Goal: Transaction & Acquisition: Purchase product/service

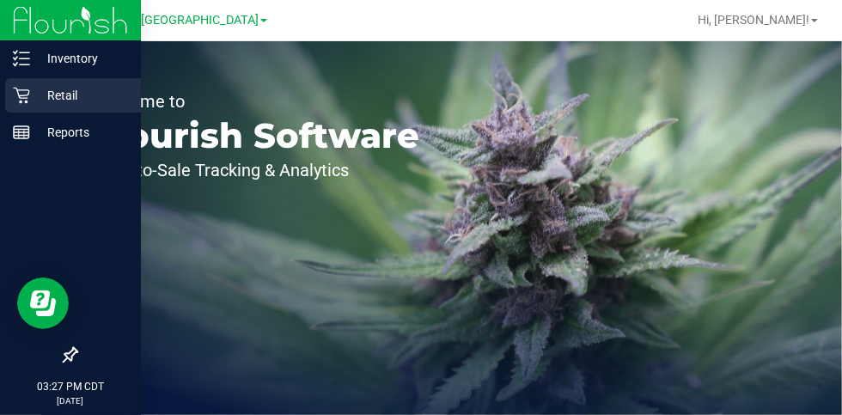
click at [55, 98] on p "Retail" at bounding box center [81, 95] width 103 height 21
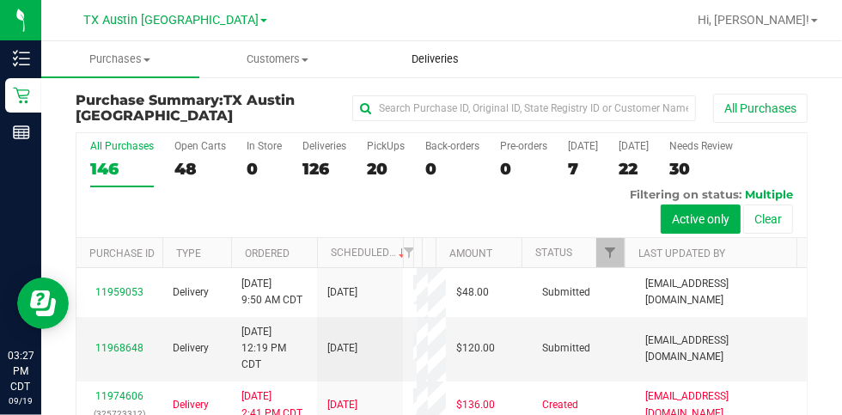
click at [419, 64] on span "Deliveries" at bounding box center [436, 59] width 94 height 15
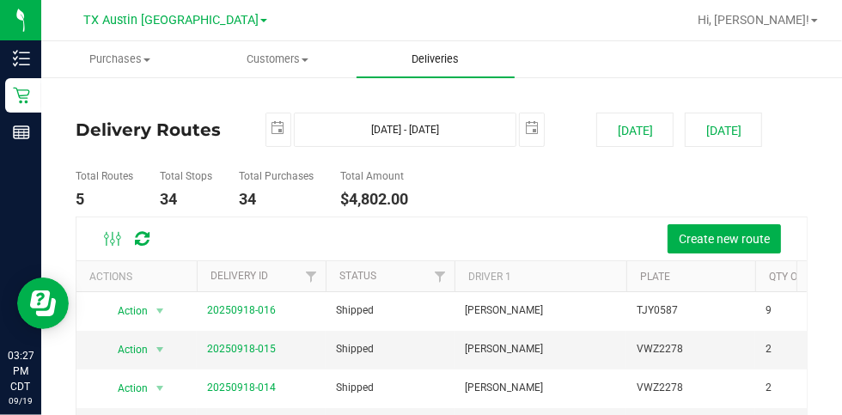
click at [456, 58] on span "Deliveries" at bounding box center [436, 59] width 94 height 15
click at [609, 36] on div at bounding box center [497, 20] width 379 height 34
click at [273, 55] on span "Customers" at bounding box center [278, 59] width 156 height 15
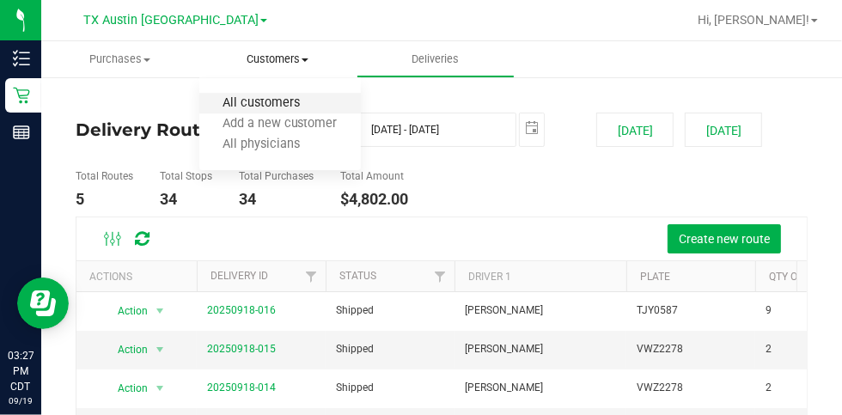
click at [242, 106] on span "All customers" at bounding box center [261, 103] width 124 height 15
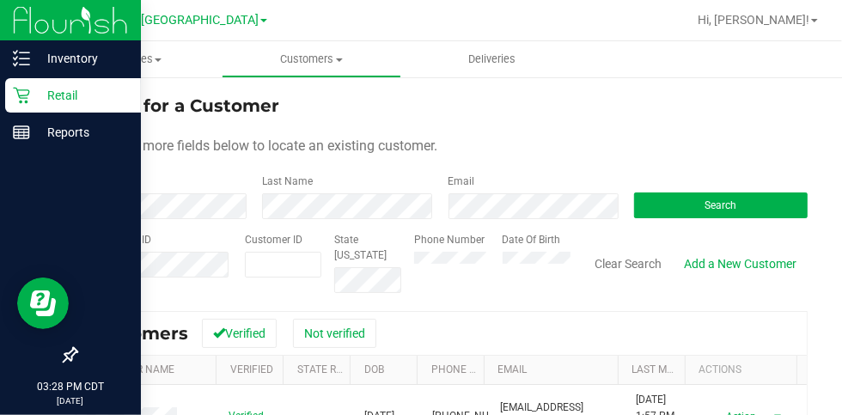
click at [46, 94] on p "Retail" at bounding box center [81, 95] width 103 height 21
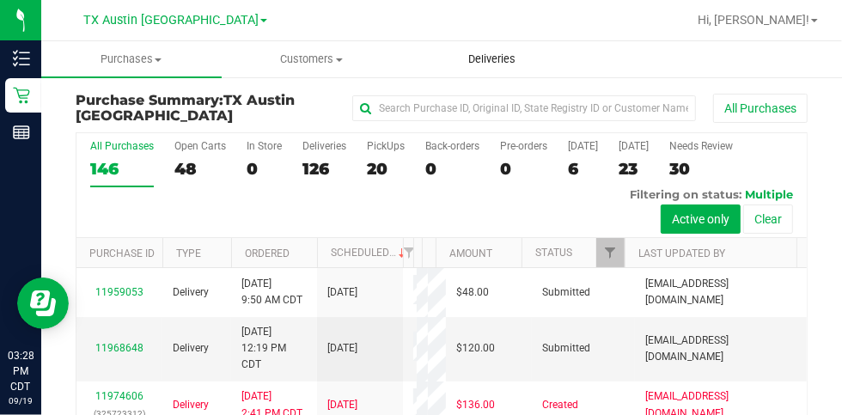
click at [499, 63] on span "Deliveries" at bounding box center [492, 59] width 94 height 15
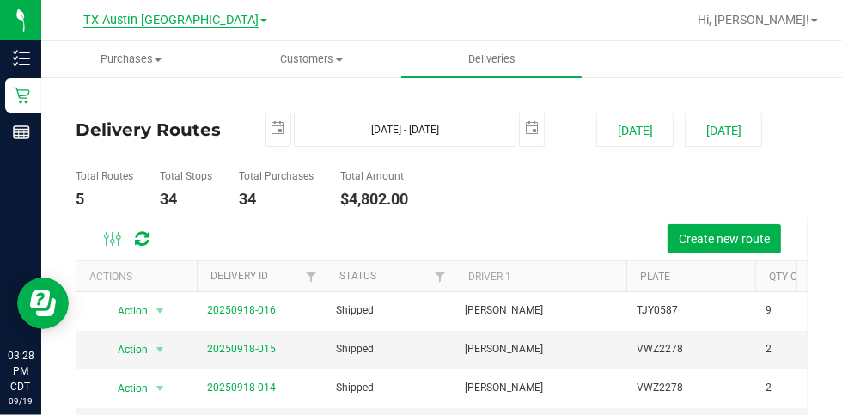
click at [148, 17] on span "TX Austin [GEOGRAPHIC_DATA]" at bounding box center [170, 20] width 175 height 15
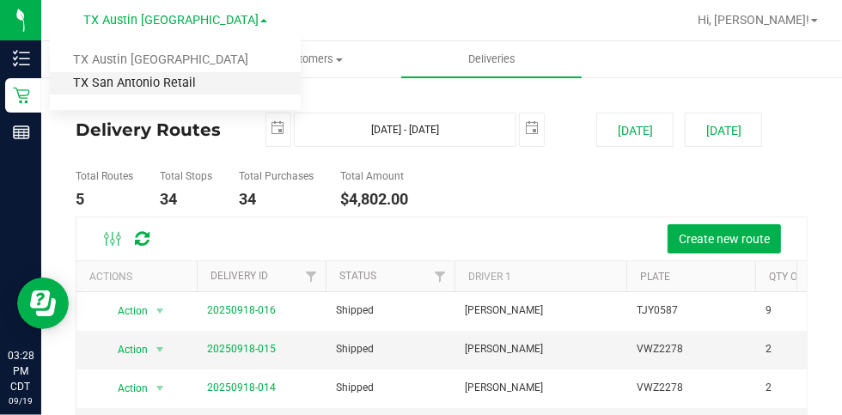
click at [148, 78] on link "TX San Antonio Retail" at bounding box center [175, 83] width 251 height 23
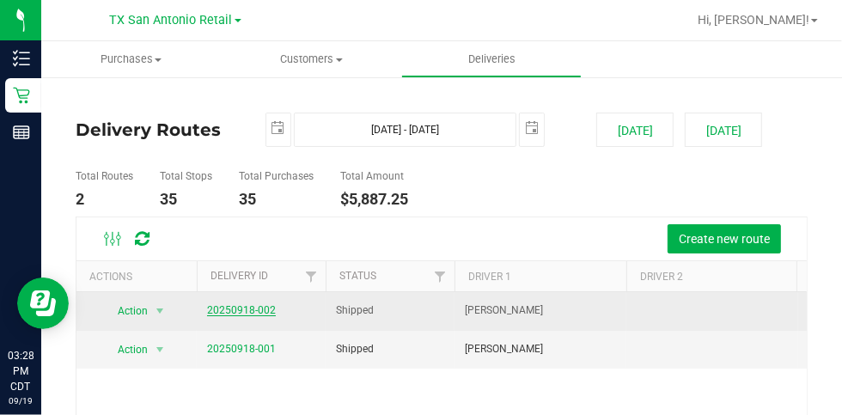
click at [237, 307] on link "20250918-002" at bounding box center [241, 310] width 69 height 12
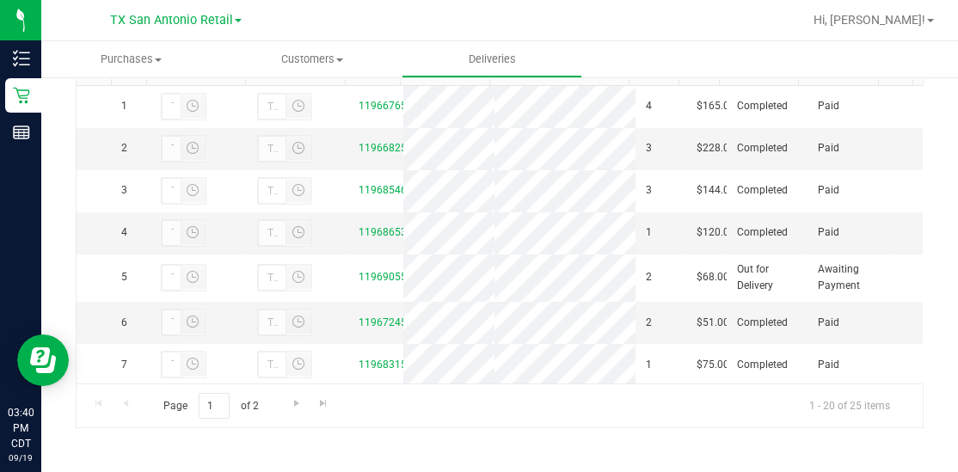
click at [640, 34] on div at bounding box center [555, 20] width 494 height 34
click at [136, 60] on span "Purchases" at bounding box center [131, 59] width 181 height 15
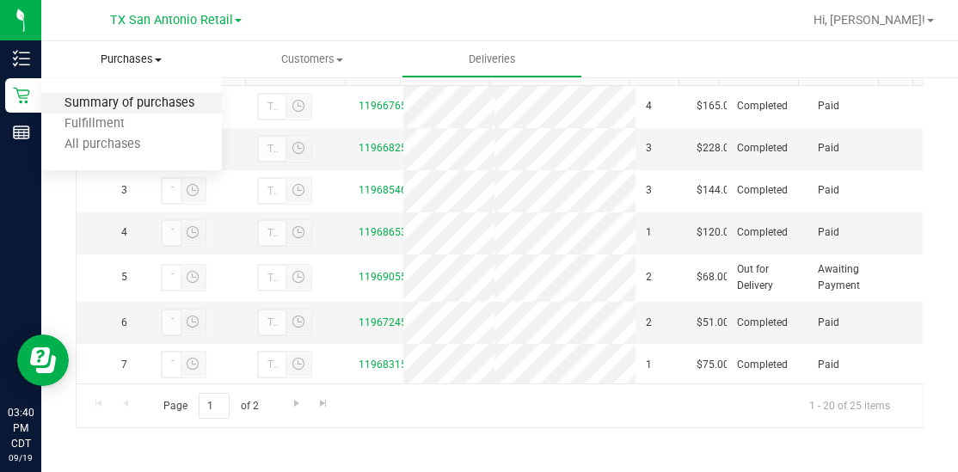
click at [126, 107] on span "Summary of purchases" at bounding box center [129, 103] width 176 height 15
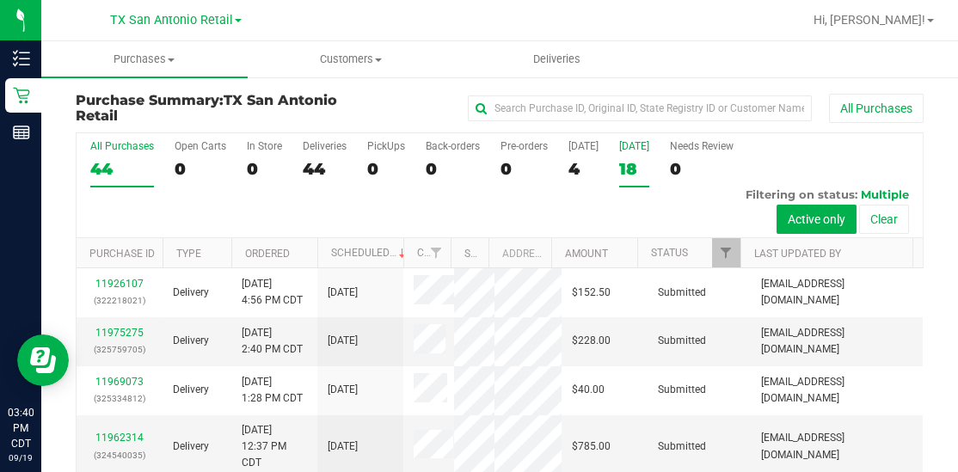
click at [623, 173] on div "18" at bounding box center [634, 169] width 30 height 20
click at [0, 0] on input "[DATE] 18" at bounding box center [0, 0] width 0 height 0
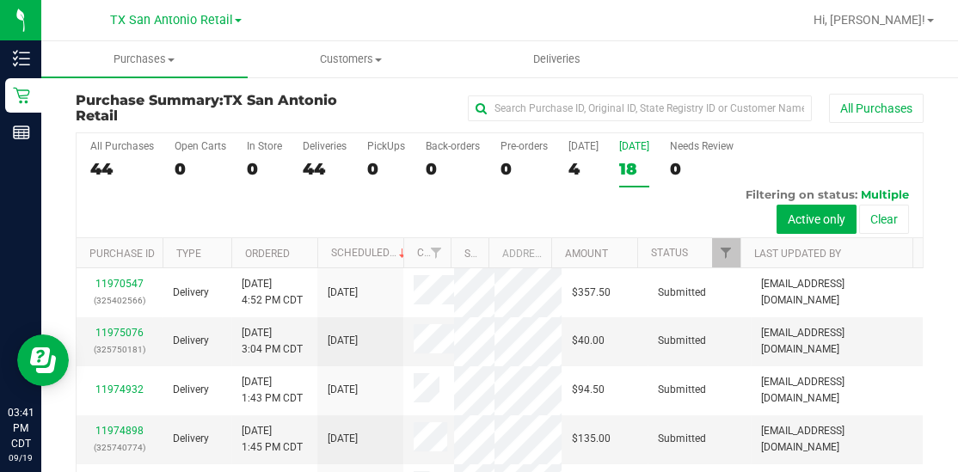
click at [726, 248] on div at bounding box center [730, 253] width 8 height 30
click at [719, 248] on span "Filter" at bounding box center [726, 253] width 14 height 14
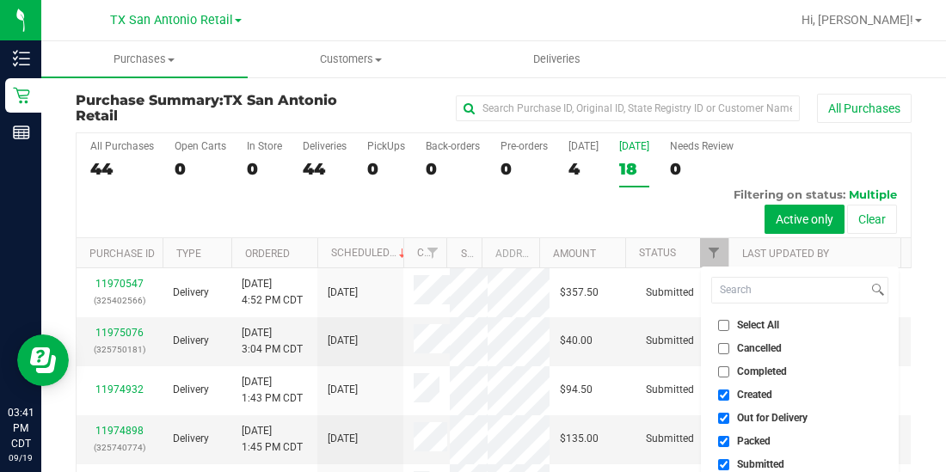
click at [751, 413] on span "Out for Delivery" at bounding box center [772, 418] width 70 height 10
click at [729, 413] on input "Out for Delivery" at bounding box center [723, 418] width 11 height 11
checkbox input "false"
click at [747, 414] on span "Packed" at bounding box center [754, 441] width 34 height 10
click at [729, 414] on input "Packed" at bounding box center [723, 441] width 11 height 11
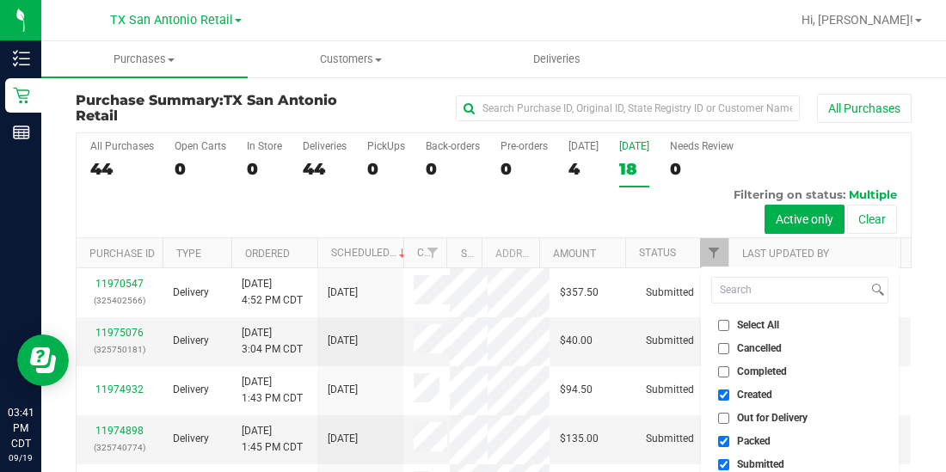
checkbox input "false"
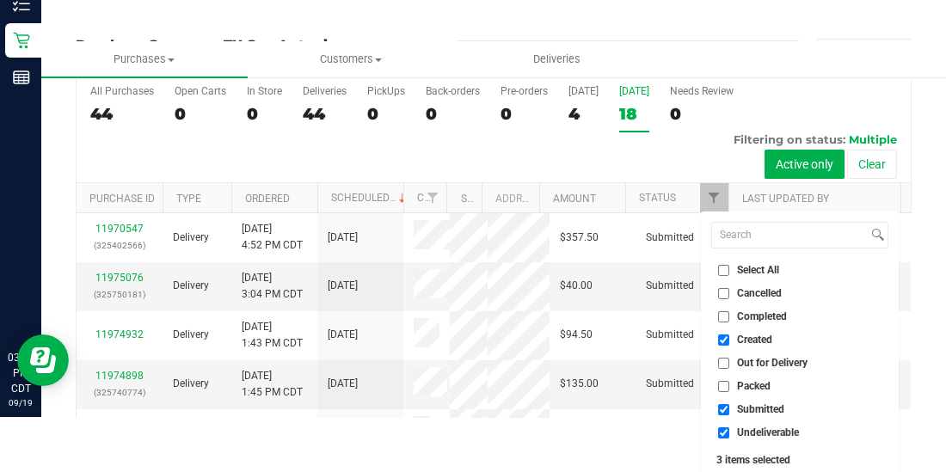
scroll to position [103, 0]
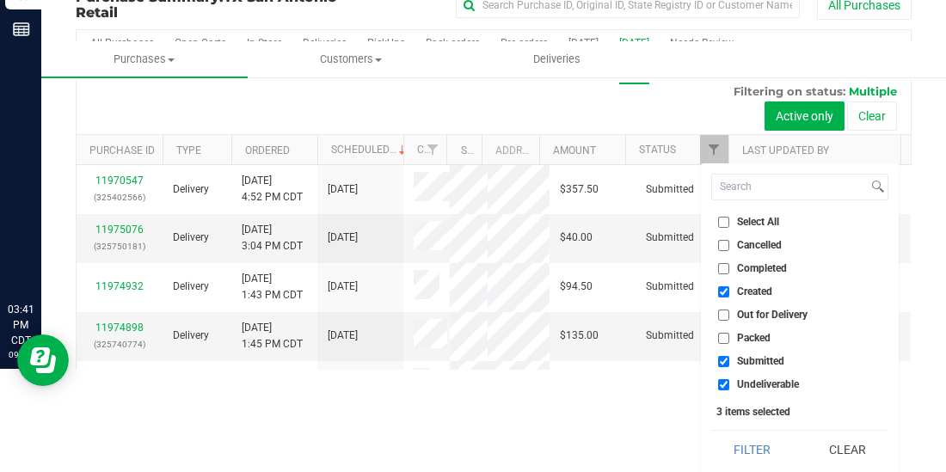
click at [773, 358] on span "Submitted" at bounding box center [760, 361] width 47 height 10
click at [729, 358] on input "Submitted" at bounding box center [723, 361] width 11 height 11
checkbox input "false"
click at [761, 381] on span "Undeliverable" at bounding box center [768, 384] width 62 height 10
click at [729, 381] on input "Undeliverable" at bounding box center [723, 384] width 11 height 11
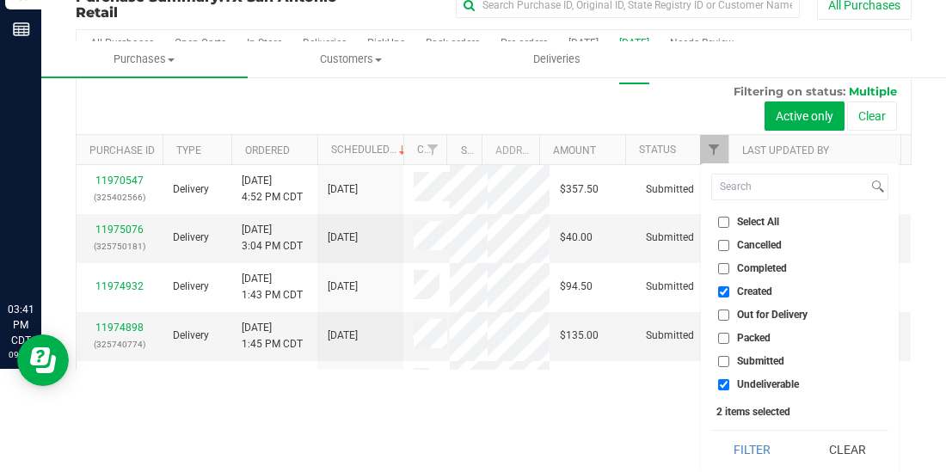
checkbox input "false"
click at [754, 414] on button "Filter" at bounding box center [752, 450] width 83 height 38
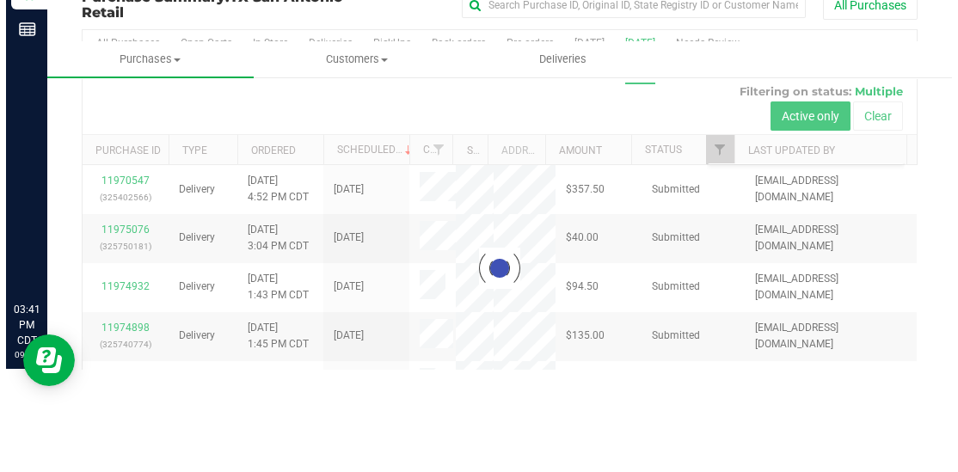
scroll to position [0, 0]
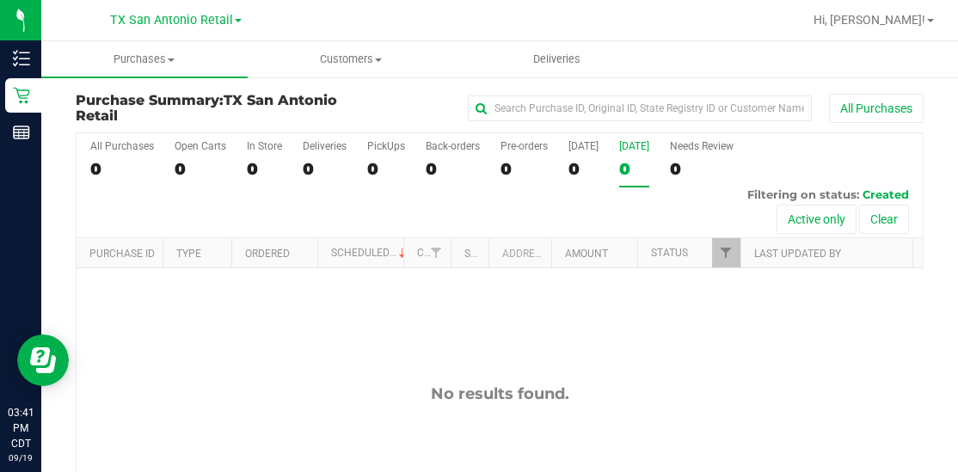
click at [842, 256] on div "Purchase Summary: TX [GEOGRAPHIC_DATA] Retail All Purchases All Purchases 0 Ope…" at bounding box center [499, 352] width 916 height 553
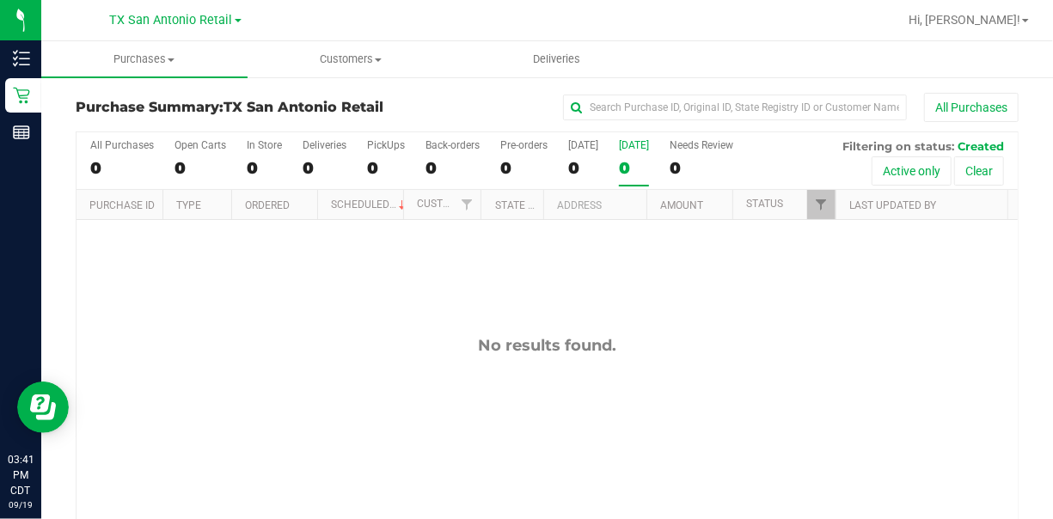
click at [472, 15] on div at bounding box center [603, 20] width 590 height 34
click at [814, 205] on span "Filter" at bounding box center [821, 205] width 14 height 14
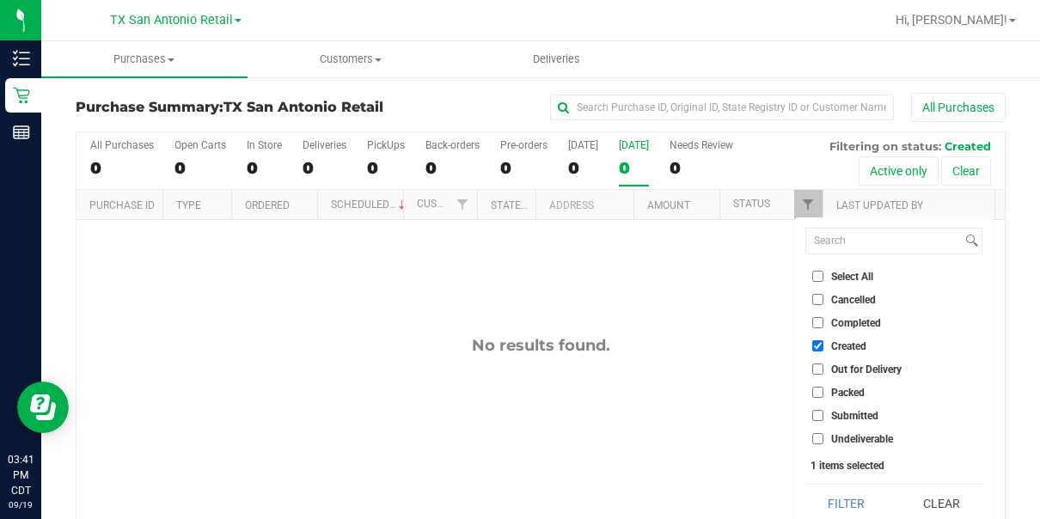
click at [817, 367] on input "Out for Delivery" at bounding box center [817, 369] width 11 height 11
checkbox input "true"
click at [816, 390] on input "Packed" at bounding box center [817, 392] width 11 height 11
checkbox input "true"
click at [814, 414] on input "Submitted" at bounding box center [817, 415] width 11 height 11
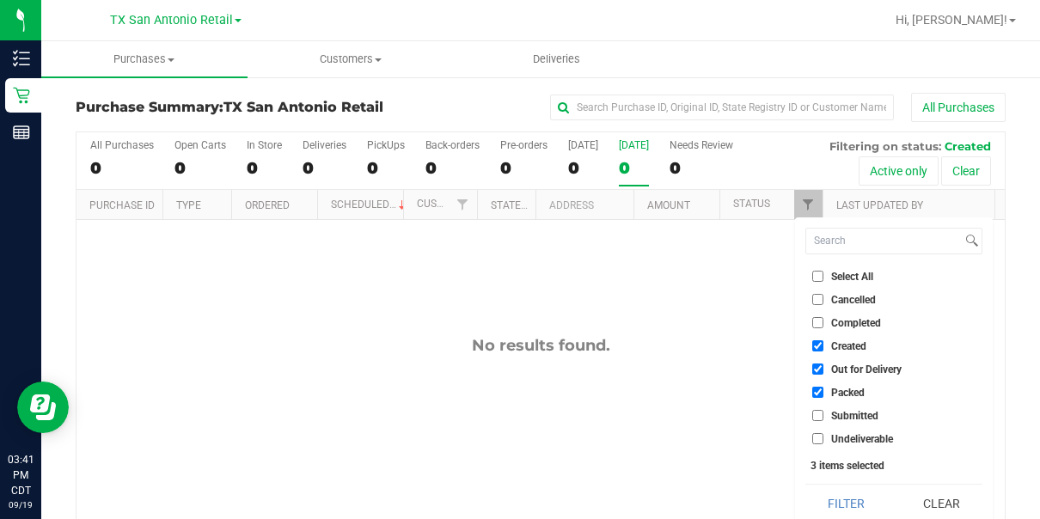
checkbox input "true"
click at [816, 414] on input "Undeliverable" at bounding box center [817, 438] width 11 height 11
checkbox input "true"
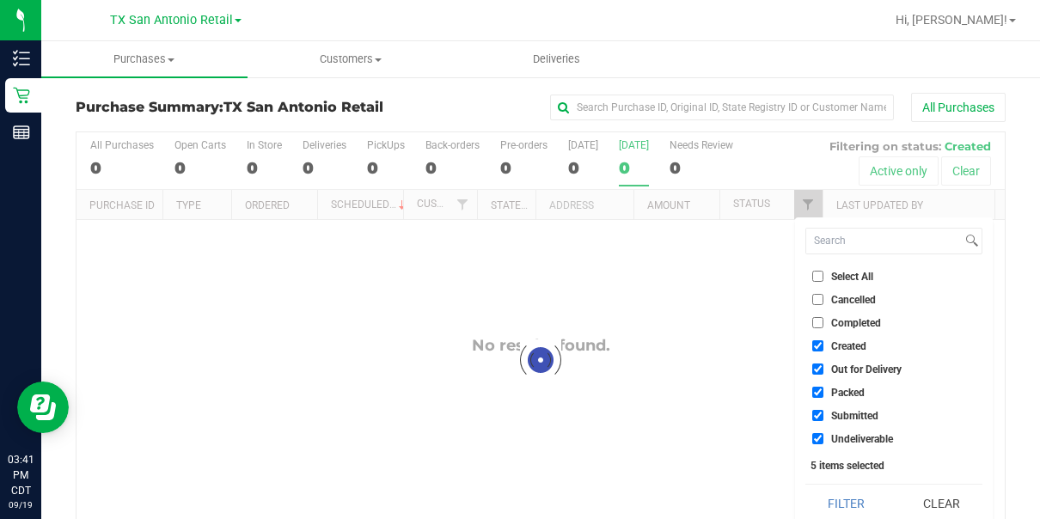
checkbox input "true"
checkbox input "false"
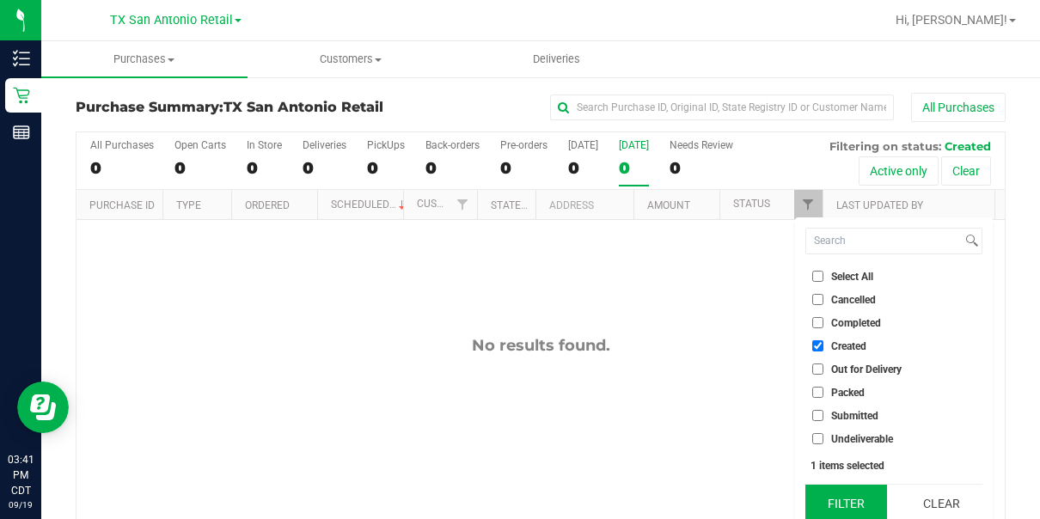
click at [835, 414] on button "Filter" at bounding box center [846, 504] width 83 height 38
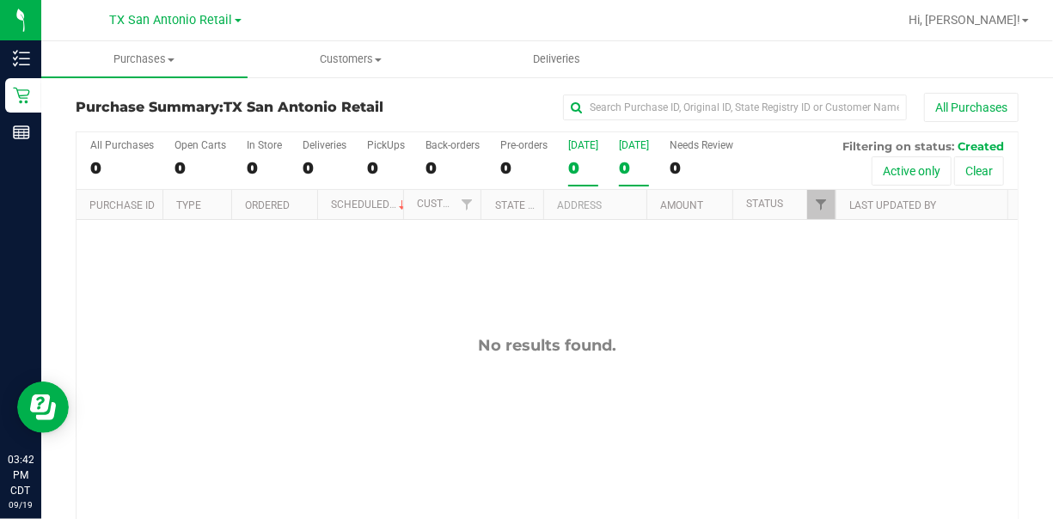
click at [578, 167] on div "0" at bounding box center [583, 168] width 30 height 20
click at [0, 0] on input "[DATE] 0" at bounding box center [0, 0] width 0 height 0
click at [634, 164] on div "0" at bounding box center [634, 168] width 30 height 20
click at [0, 0] on input "[DATE] 0" at bounding box center [0, 0] width 0 height 0
click at [174, 9] on div "[GEOGRAPHIC_DATA] [GEOGRAPHIC_DATA] Retail [GEOGRAPHIC_DATA] [GEOGRAPHIC_DATA] …" at bounding box center [176, 19] width 132 height 21
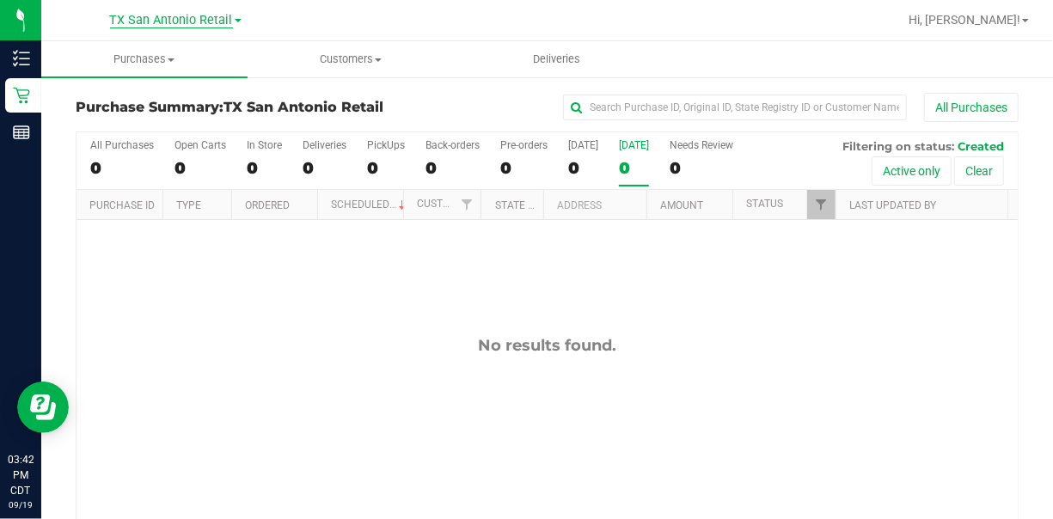
click at [175, 15] on span "TX San Antonio Retail" at bounding box center [171, 20] width 123 height 15
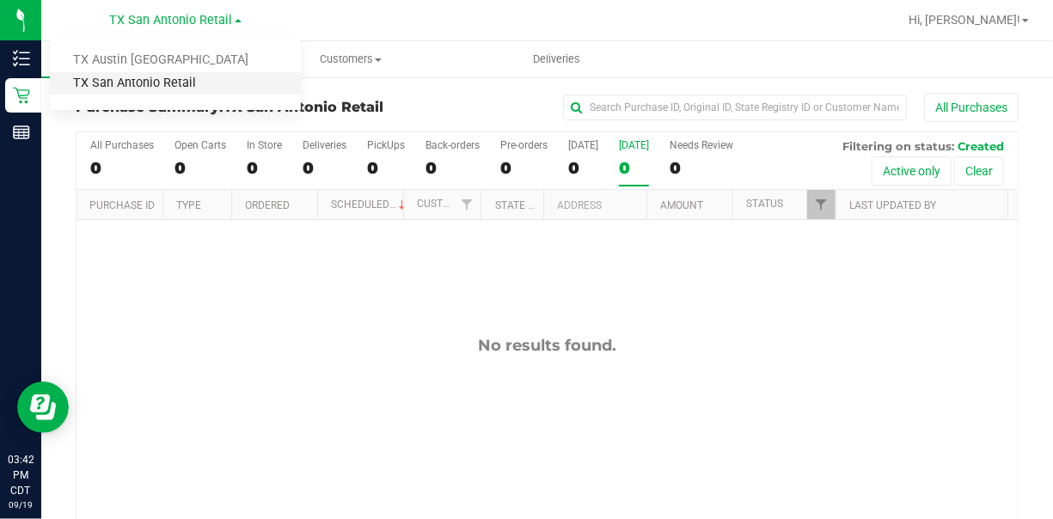
click at [128, 84] on link "TX San Antonio Retail" at bounding box center [175, 83] width 251 height 23
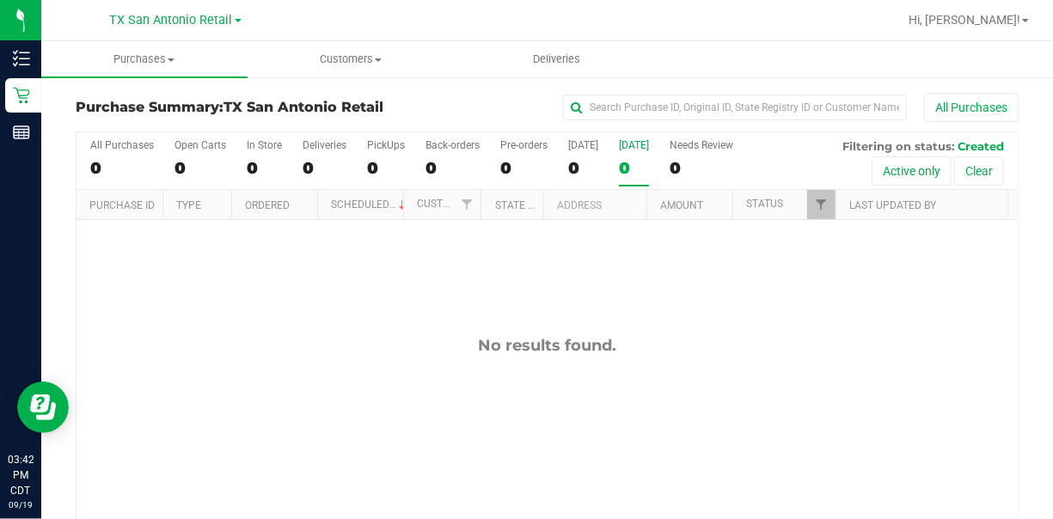
click at [365, 299] on div "No results found." at bounding box center [547, 442] width 941 height 444
click at [554, 57] on span "Deliveries" at bounding box center [557, 59] width 94 height 15
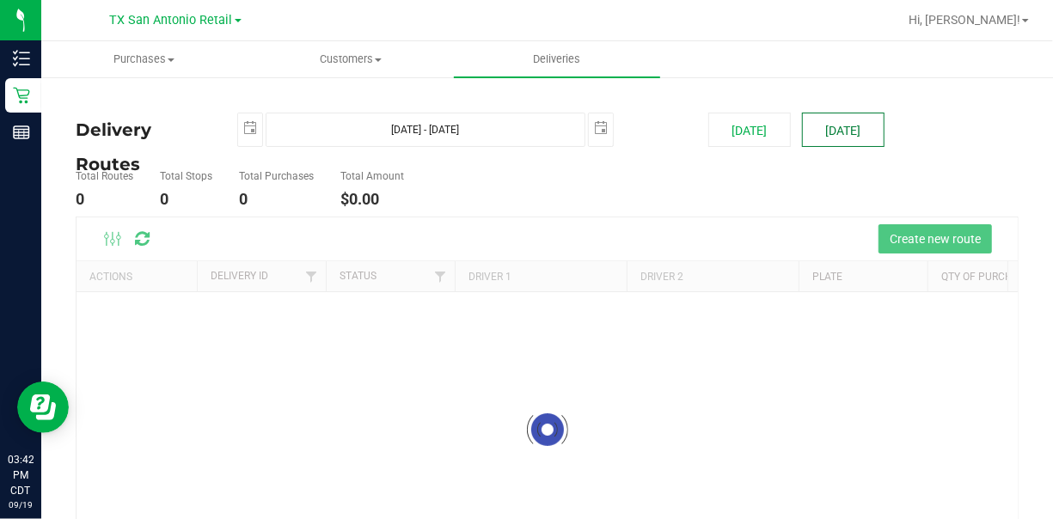
click at [813, 131] on button "[DATE]" at bounding box center [843, 130] width 83 height 34
type input "[DATE] - [DATE]"
type input "[DATE]"
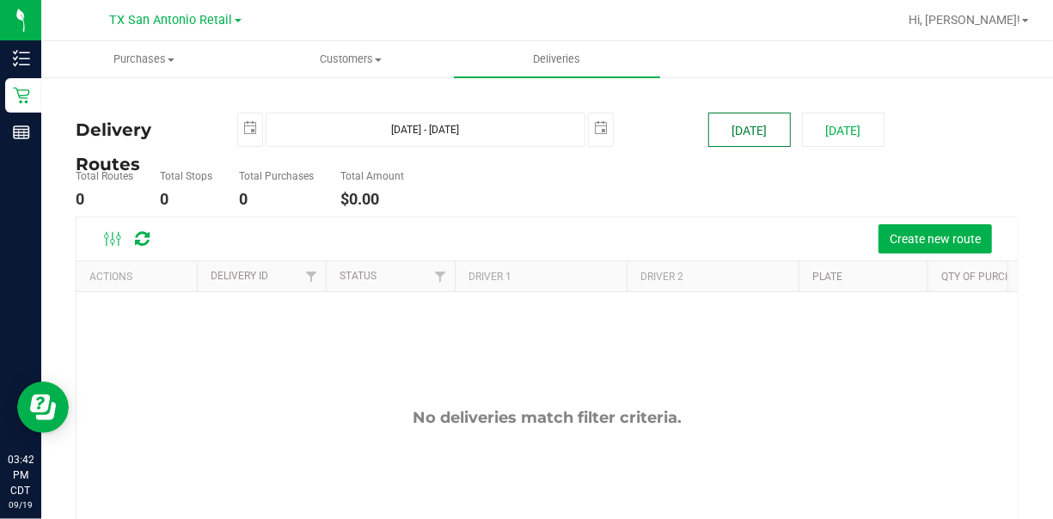
click at [734, 129] on button "[DATE]" at bounding box center [749, 130] width 83 height 34
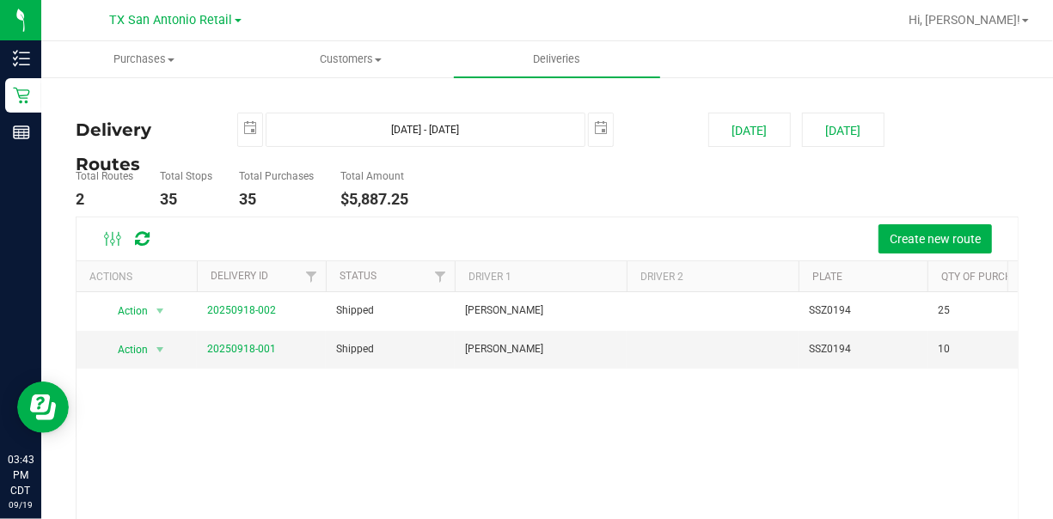
click at [705, 208] on div "Total Routes 2 Total Stops 35 Total Purchases 35 Total Amount $5,887.25" at bounding box center [547, 189] width 969 height 54
click at [839, 132] on button "[DATE]" at bounding box center [843, 130] width 83 height 34
type input "[DATE] - [DATE]"
type input "[DATE]"
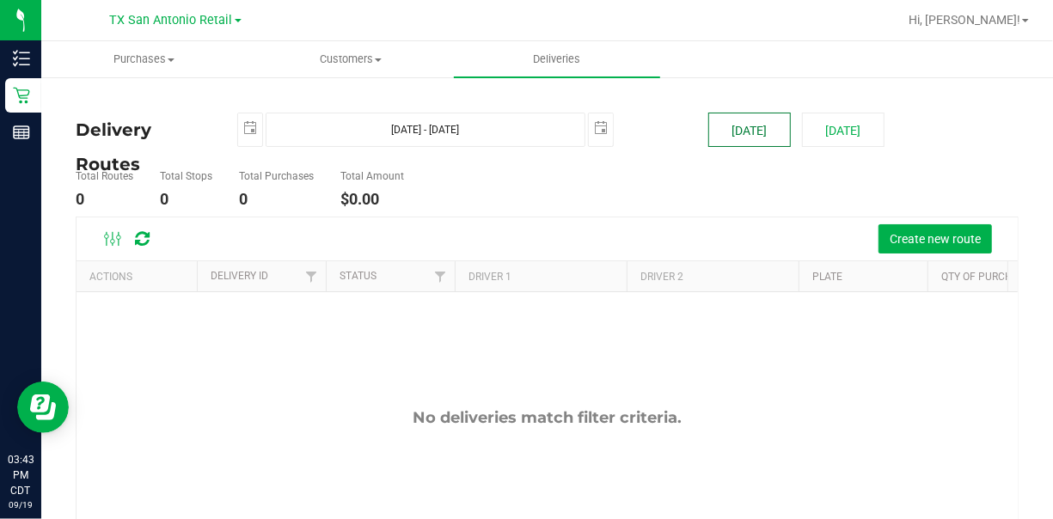
click at [730, 128] on button "[DATE]" at bounding box center [749, 130] width 83 height 34
type input "[DATE] - [DATE]"
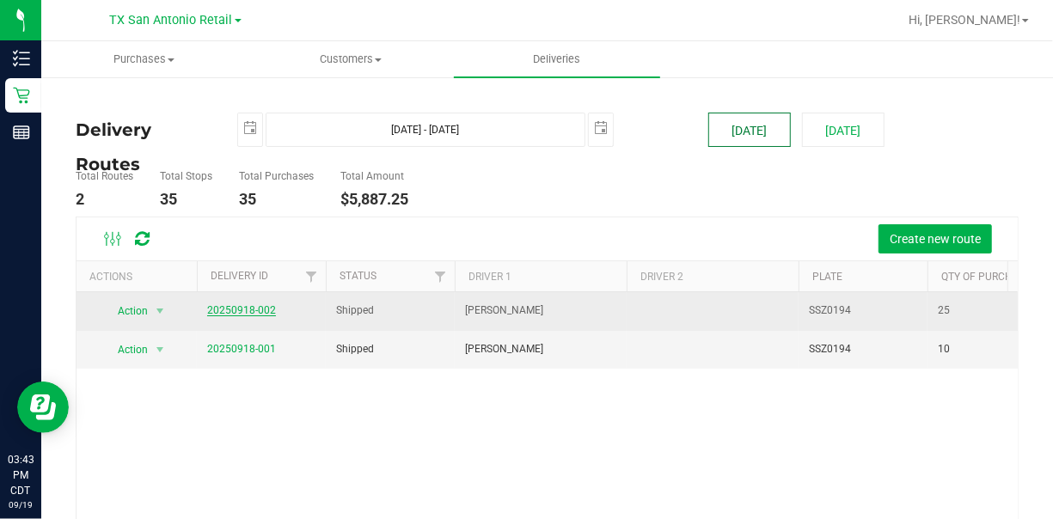
click at [708, 113] on button "[DATE]" at bounding box center [749, 130] width 83 height 34
click at [224, 310] on link "20250918-002" at bounding box center [241, 310] width 69 height 12
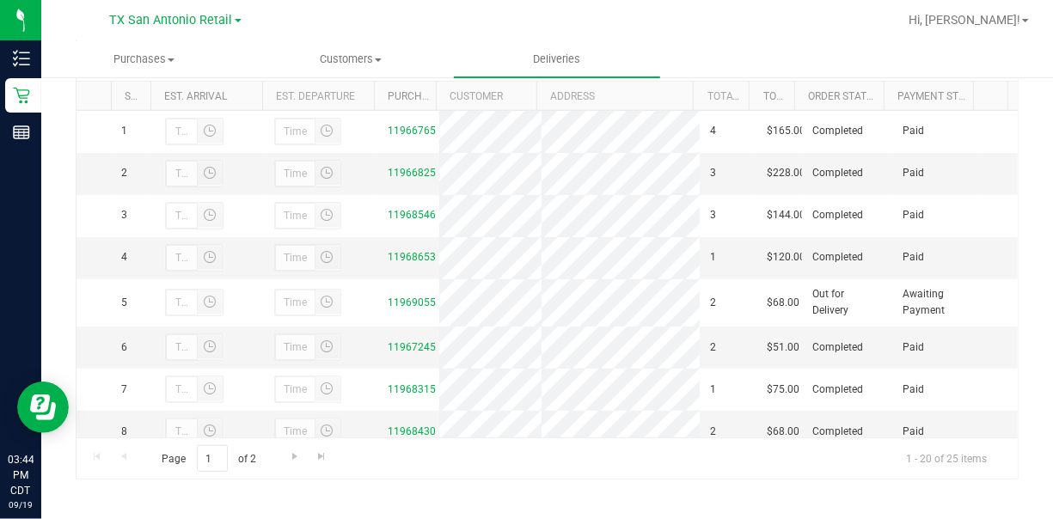
click at [842, 73] on ul "Purchases Summary of purchases Fulfillment All purchases Customers All customer…" at bounding box center [567, 59] width 1053 height 37
click at [352, 54] on span "Customers" at bounding box center [350, 59] width 205 height 15
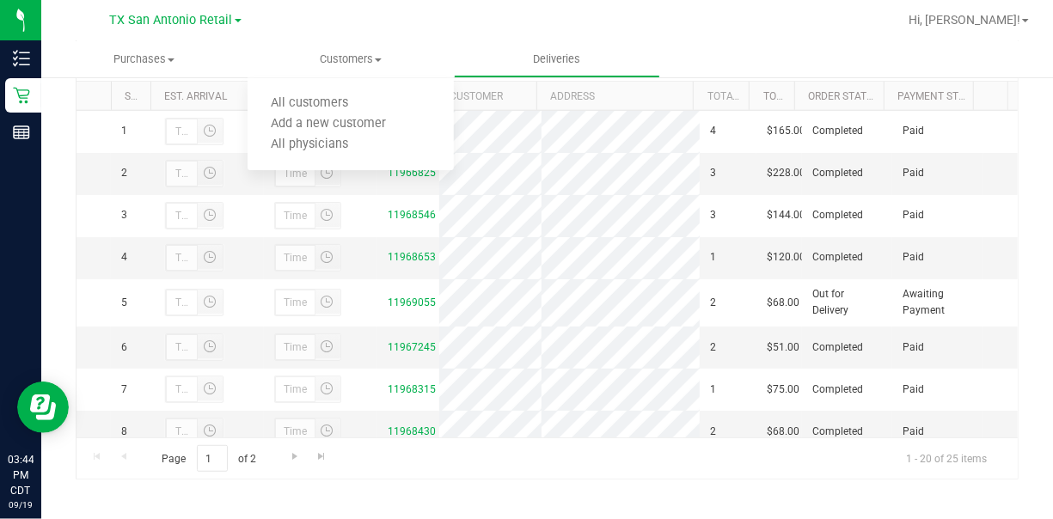
click at [743, 24] on div at bounding box center [603, 20] width 590 height 34
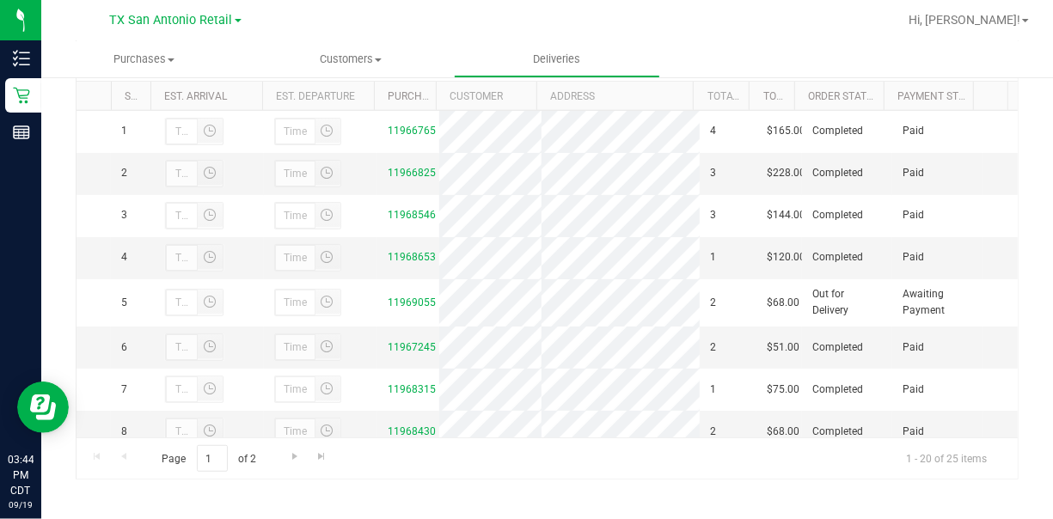
click at [842, 153] on div "All Delivery Routes Delivery Route ID 20250918-002 Delivery Date [DATE] Approx …" at bounding box center [547, 128] width 1012 height 793
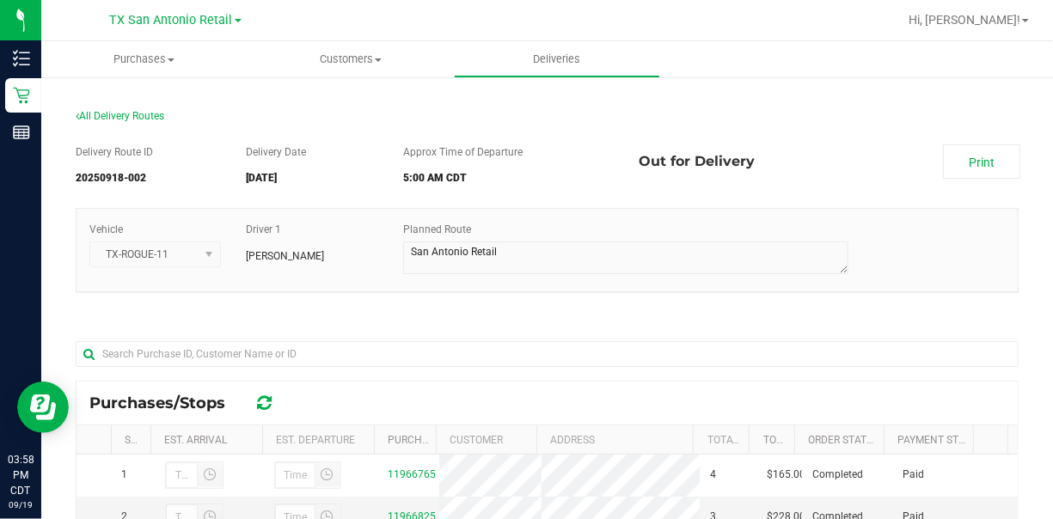
click at [842, 88] on div "All Delivery Routes Delivery Route ID 20250918-002 Delivery Date [DATE] Approx …" at bounding box center [547, 472] width 1012 height 793
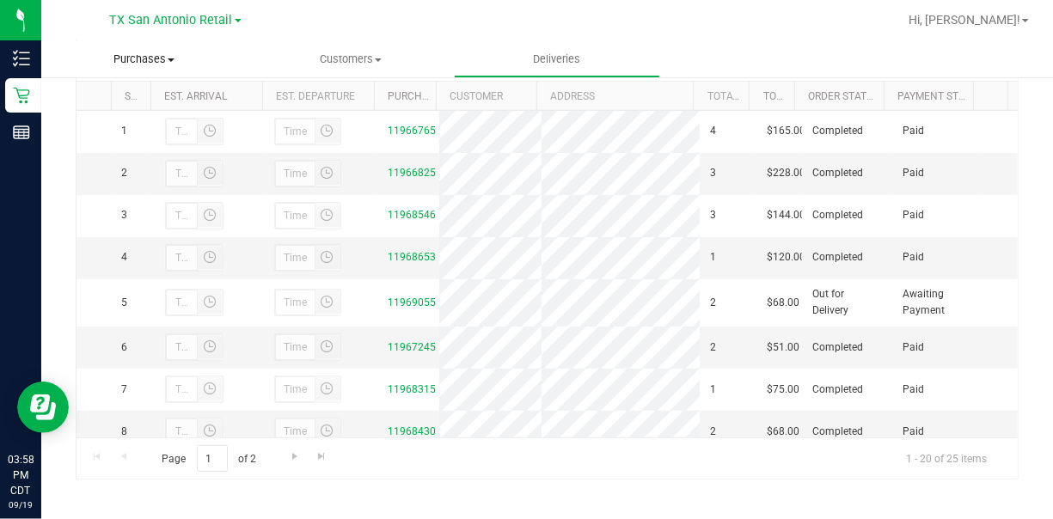
click at [144, 52] on span "Purchases" at bounding box center [144, 59] width 205 height 15
click at [139, 106] on span "Summary of purchases" at bounding box center [129, 103] width 176 height 15
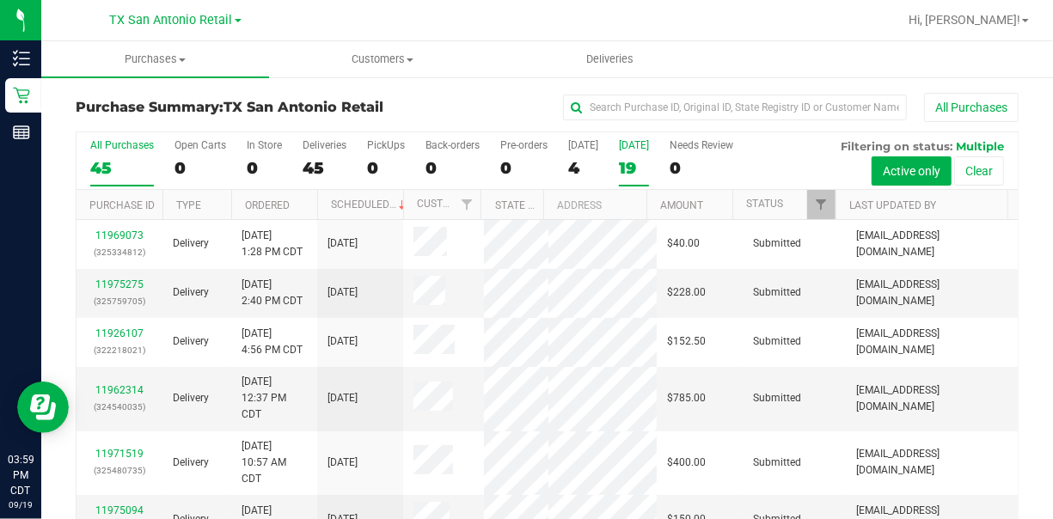
click at [637, 152] on label "[DATE] 19" at bounding box center [634, 162] width 30 height 47
click at [0, 0] on input "[DATE] 19" at bounding box center [0, 0] width 0 height 0
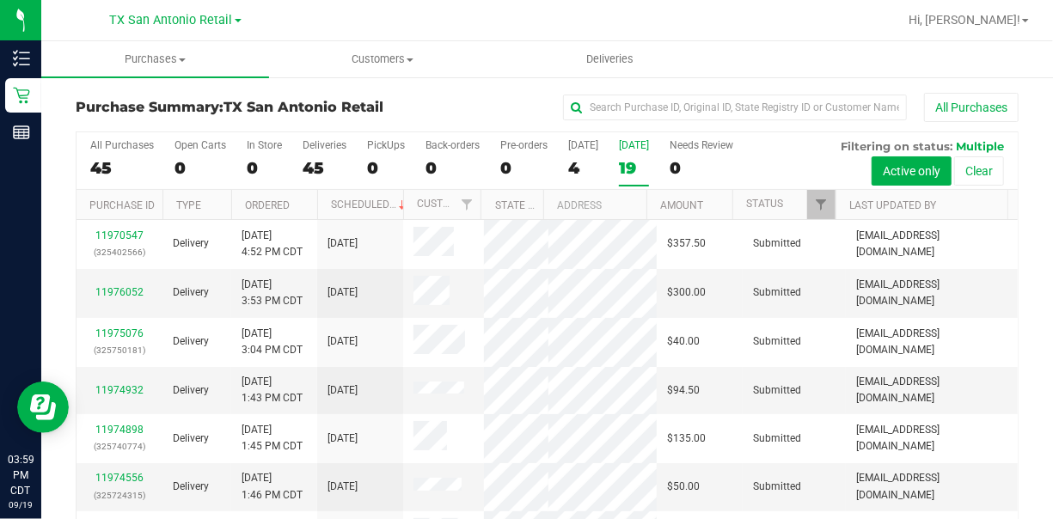
click at [637, 163] on div "19" at bounding box center [634, 168] width 30 height 20
click at [0, 0] on input "[DATE] 19" at bounding box center [0, 0] width 0 height 0
click at [814, 203] on span "Filter" at bounding box center [821, 205] width 14 height 14
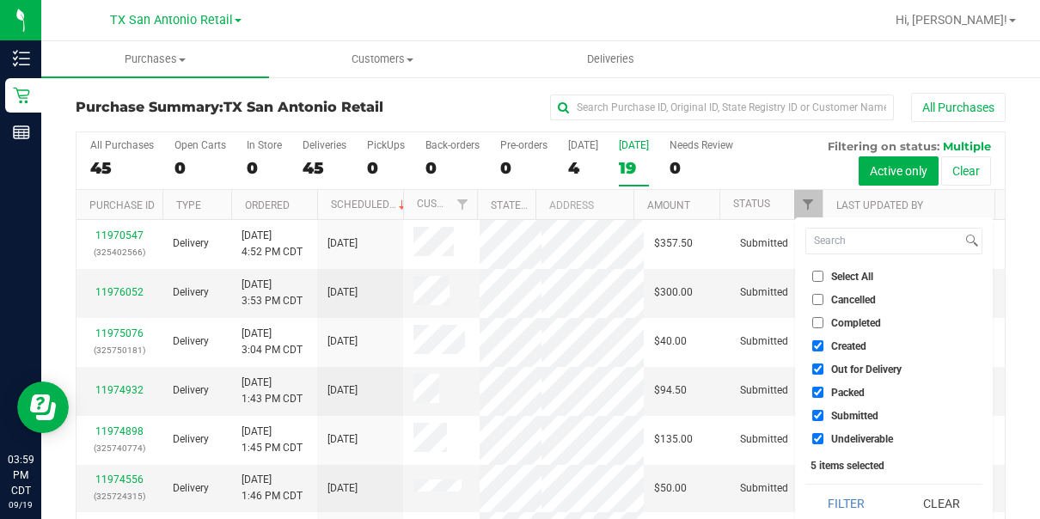
click at [835, 366] on span "Out for Delivery" at bounding box center [866, 369] width 70 height 10
click at [824, 366] on input "Out for Delivery" at bounding box center [817, 369] width 11 height 11
checkbox input "false"
click at [839, 389] on span "Packed" at bounding box center [848, 393] width 34 height 10
click at [824, 389] on input "Packed" at bounding box center [817, 392] width 11 height 11
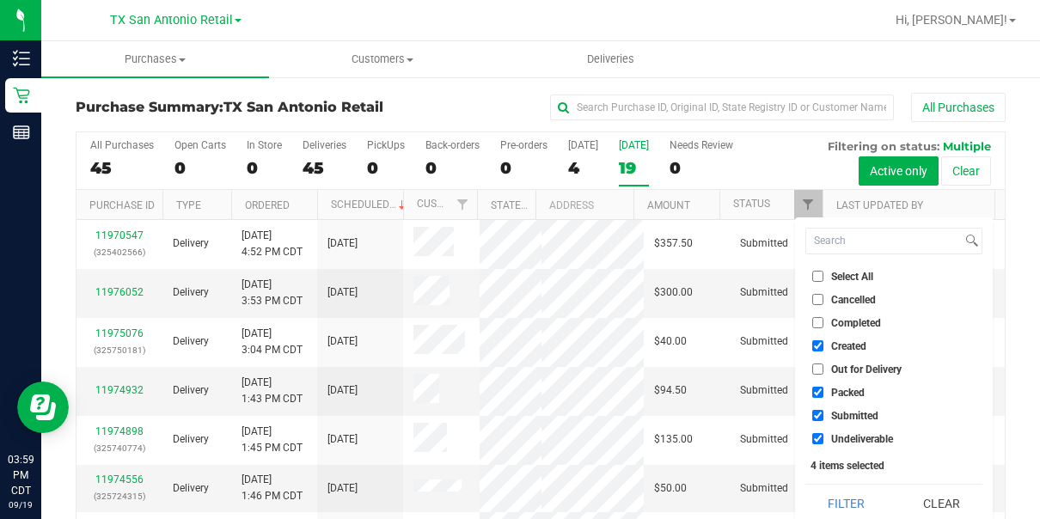
checkbox input "false"
click at [839, 407] on li "Submitted" at bounding box center [893, 416] width 177 height 18
click at [837, 414] on li "Undeliverable" at bounding box center [893, 439] width 177 height 18
click at [833, 411] on span "Submitted" at bounding box center [854, 416] width 47 height 10
click at [824, 410] on input "Submitted" at bounding box center [817, 415] width 11 height 11
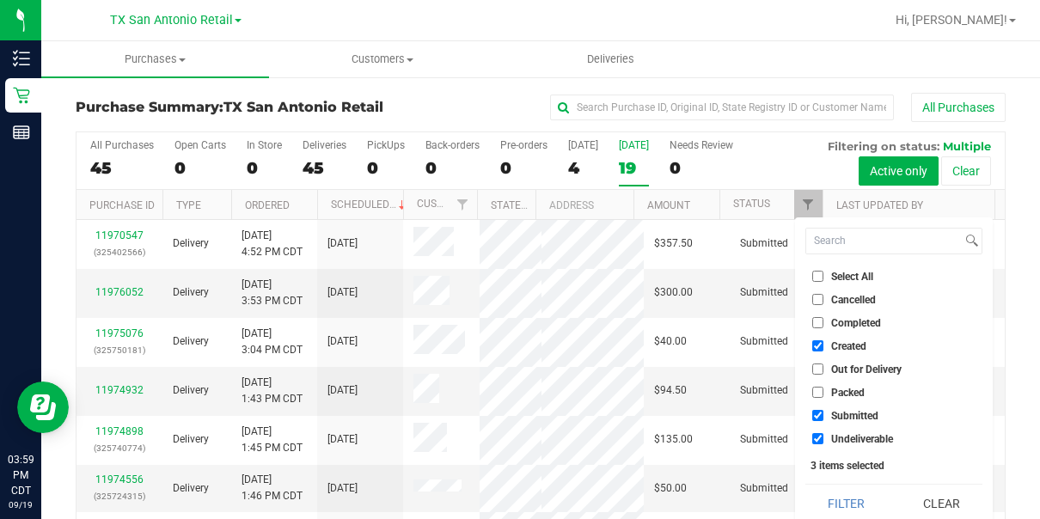
checkbox input "false"
click at [837, 414] on span "Undeliverable" at bounding box center [862, 439] width 62 height 10
click at [824, 414] on input "Undeliverable" at bounding box center [817, 438] width 11 height 11
checkbox input "false"
click at [842, 414] on button "Filter" at bounding box center [846, 504] width 83 height 38
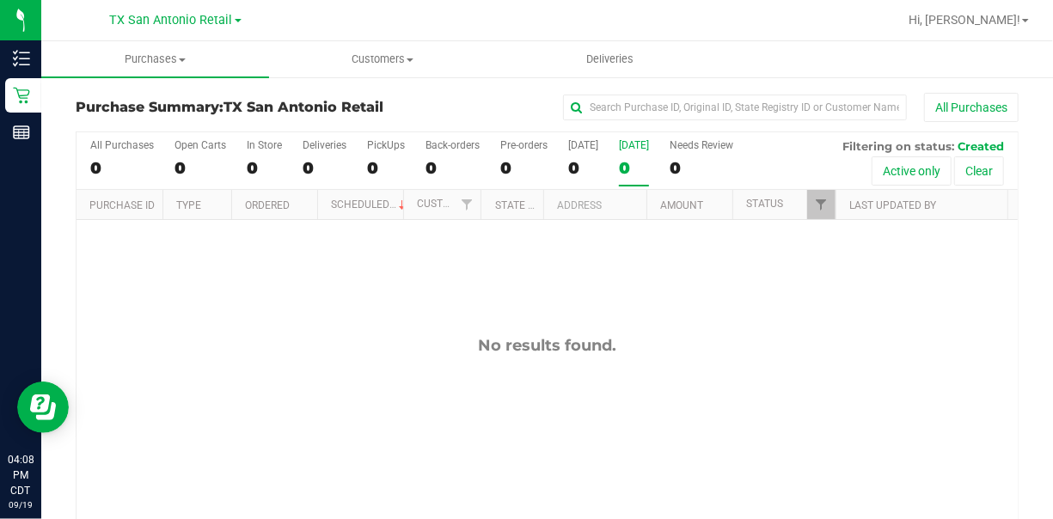
click at [649, 158] on div "0" at bounding box center [634, 168] width 30 height 20
click at [0, 0] on input "[DATE] 0" at bounding box center [0, 0] width 0 height 0
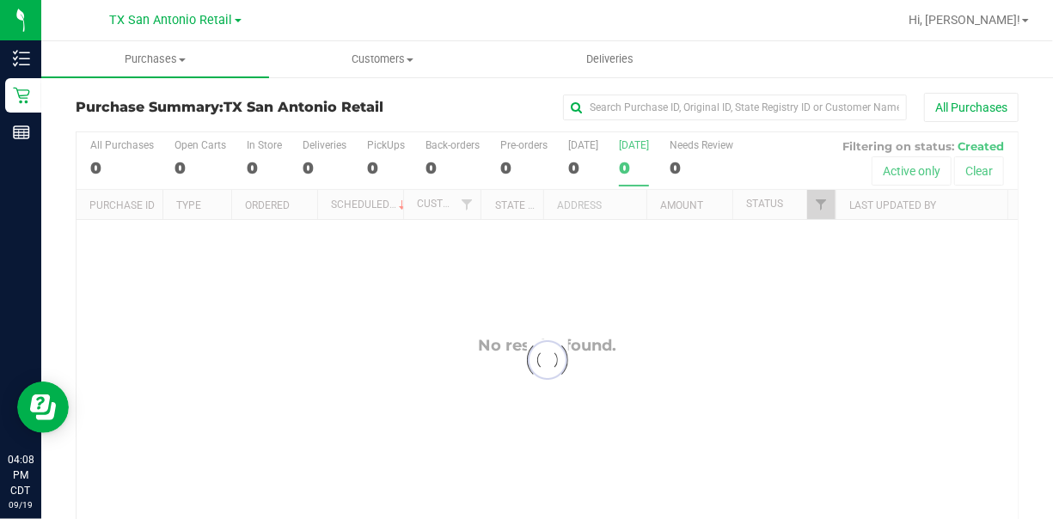
checkbox input "true"
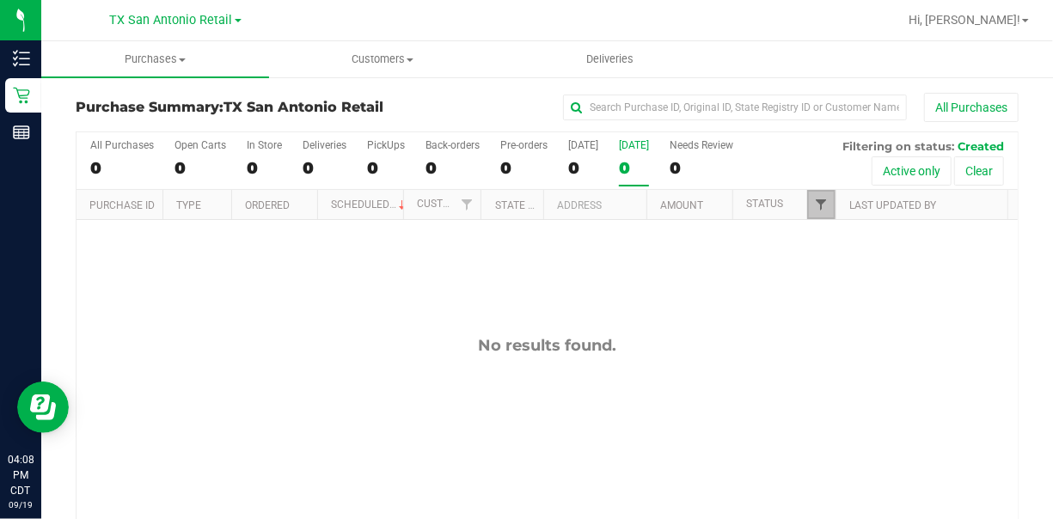
click at [815, 205] on span "Filter" at bounding box center [821, 205] width 14 height 14
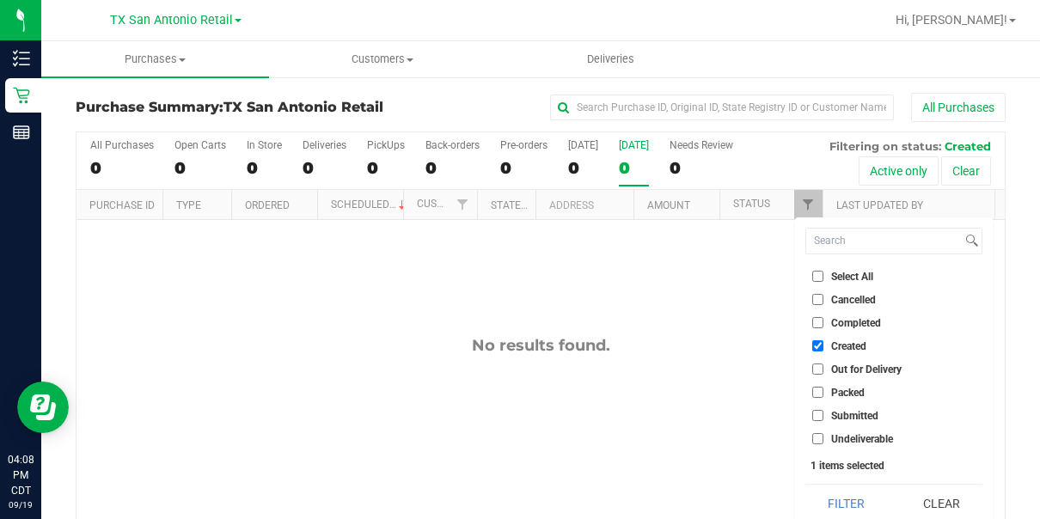
click at [812, 387] on input "Packed" at bounding box center [817, 392] width 11 height 11
checkbox input "true"
click at [818, 414] on input "Submitted" at bounding box center [817, 415] width 11 height 11
checkbox input "true"
click at [816, 414] on input "Undeliverable" at bounding box center [817, 438] width 11 height 11
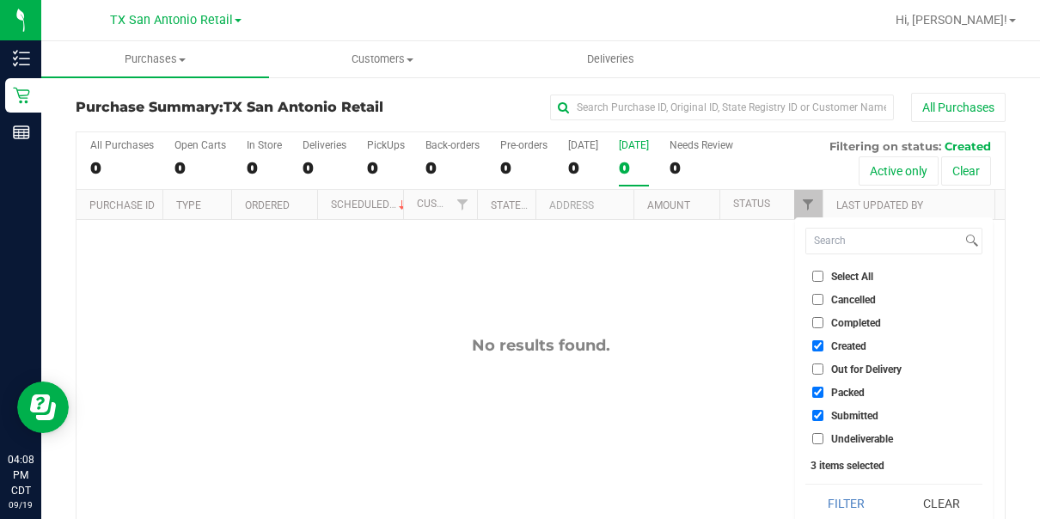
checkbox input "true"
click at [835, 414] on button "Filter" at bounding box center [846, 504] width 83 height 38
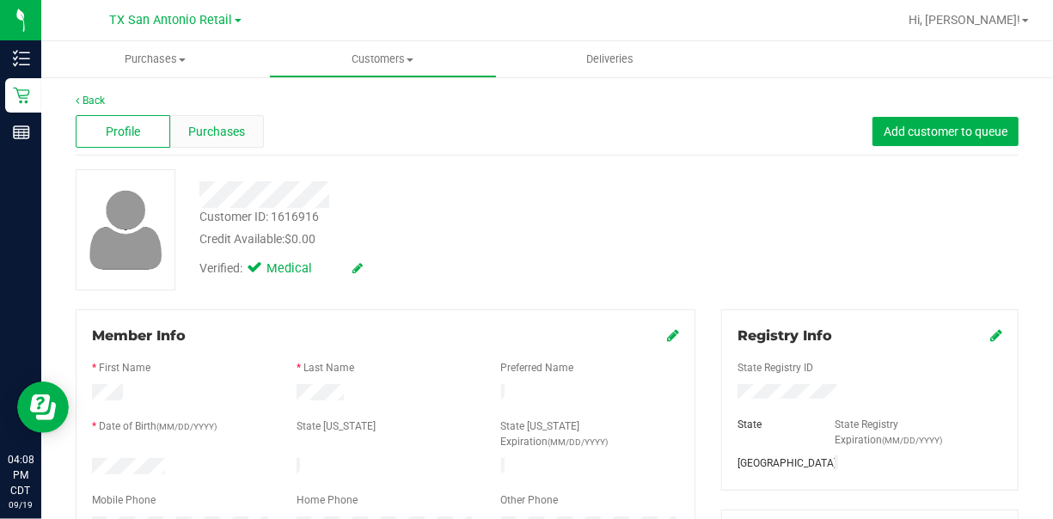
click at [180, 127] on div "Purchases" at bounding box center [217, 131] width 95 height 33
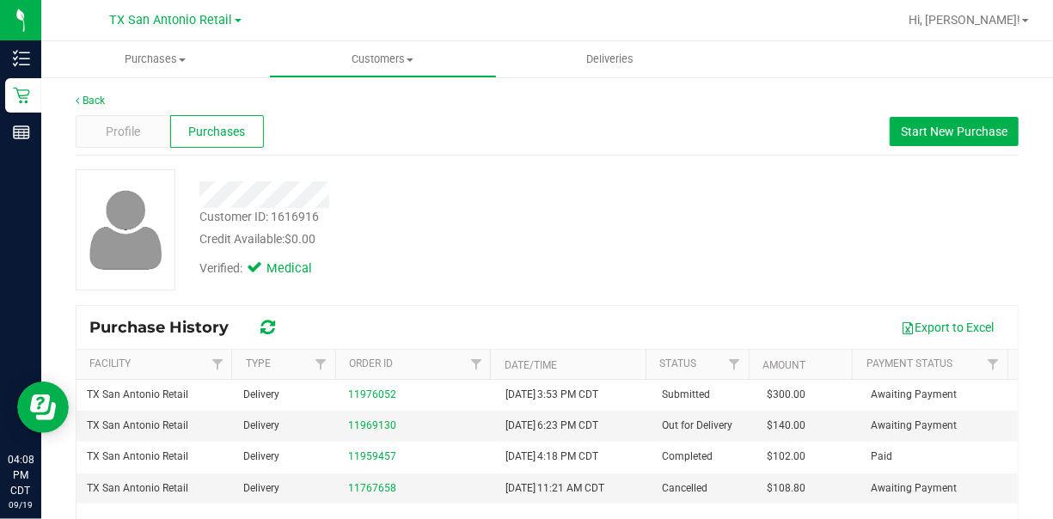
scroll to position [86, 0]
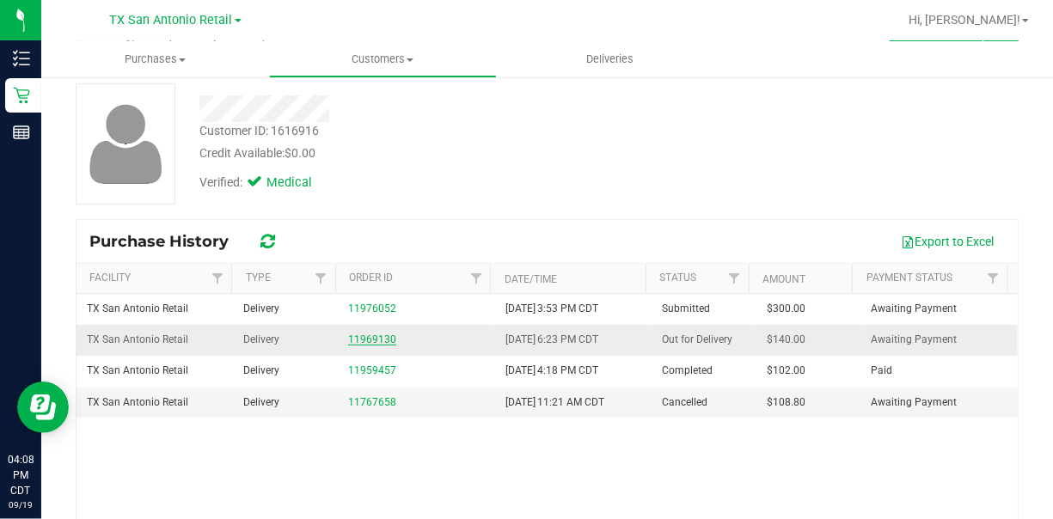
click at [374, 340] on link "11969130" at bounding box center [372, 340] width 48 height 12
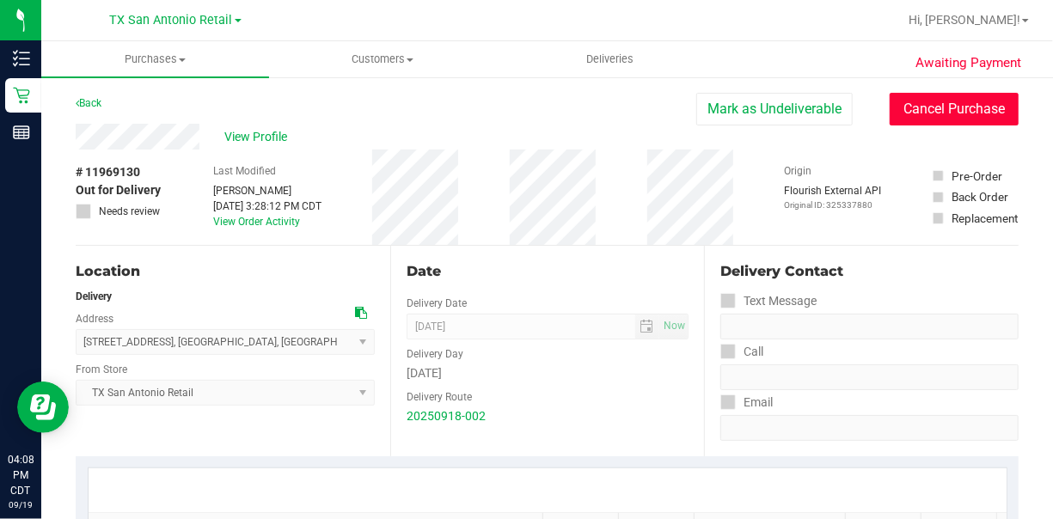
click at [842, 105] on button "Cancel Purchase" at bounding box center [954, 109] width 129 height 33
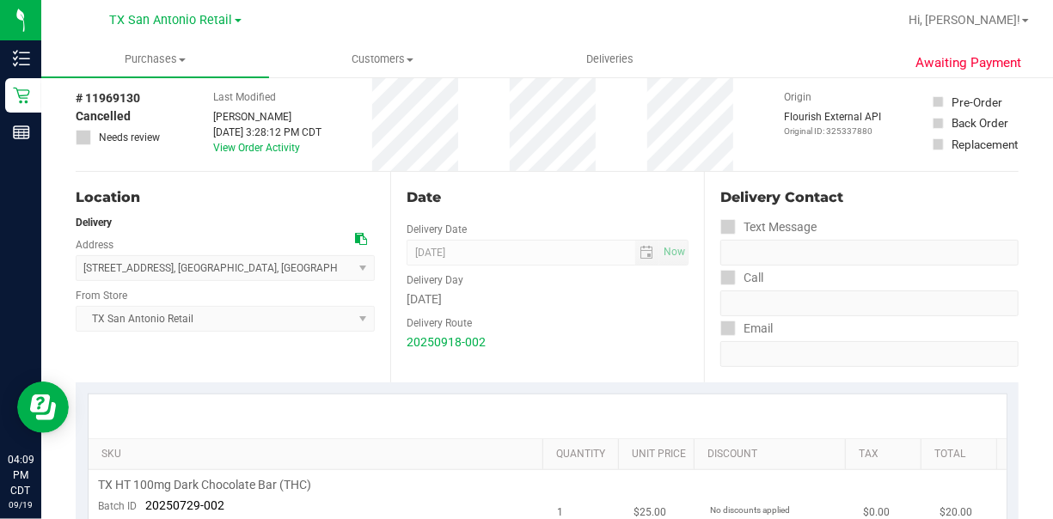
scroll to position [430, 0]
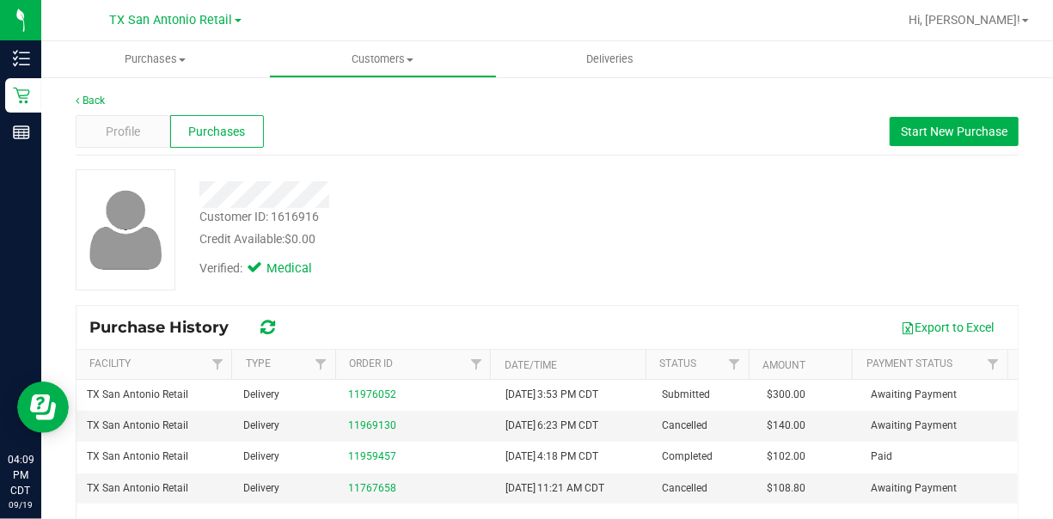
click at [775, 225] on div "Customer ID: 1616916 Credit Available: $0.00 Verified: Medical" at bounding box center [547, 229] width 969 height 121
click at [680, 202] on div "Customer ID: 1616916 Credit Available: $0.00 Verified: Medical" at bounding box center [547, 229] width 969 height 121
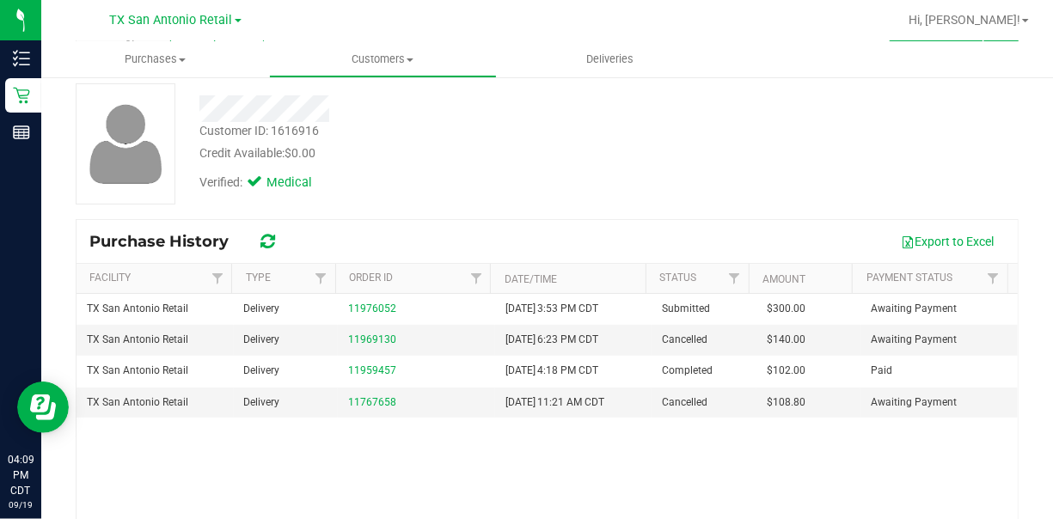
click at [668, 175] on div "Customer ID: 1616916 Credit Available: $0.00 Verified: Medical" at bounding box center [547, 143] width 969 height 121
click at [551, 195] on div "Verified: Medical" at bounding box center [429, 181] width 485 height 38
click at [695, 84] on div "Customer ID: 1616916 Credit Available: $0.00 Verified: Medical" at bounding box center [547, 143] width 969 height 121
click at [390, 57] on span "Customers" at bounding box center [383, 59] width 226 height 15
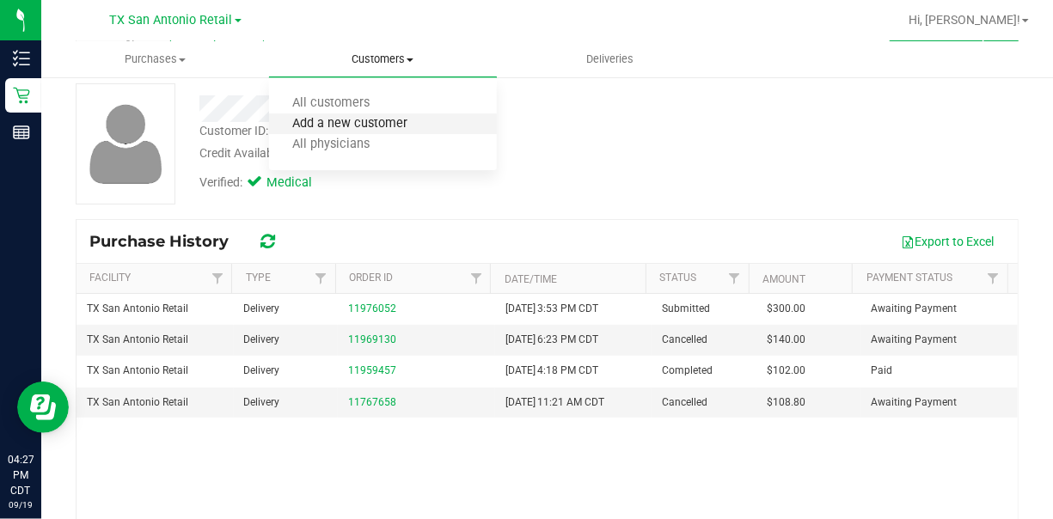
click at [329, 130] on span "Add a new customer" at bounding box center [350, 124] width 162 height 15
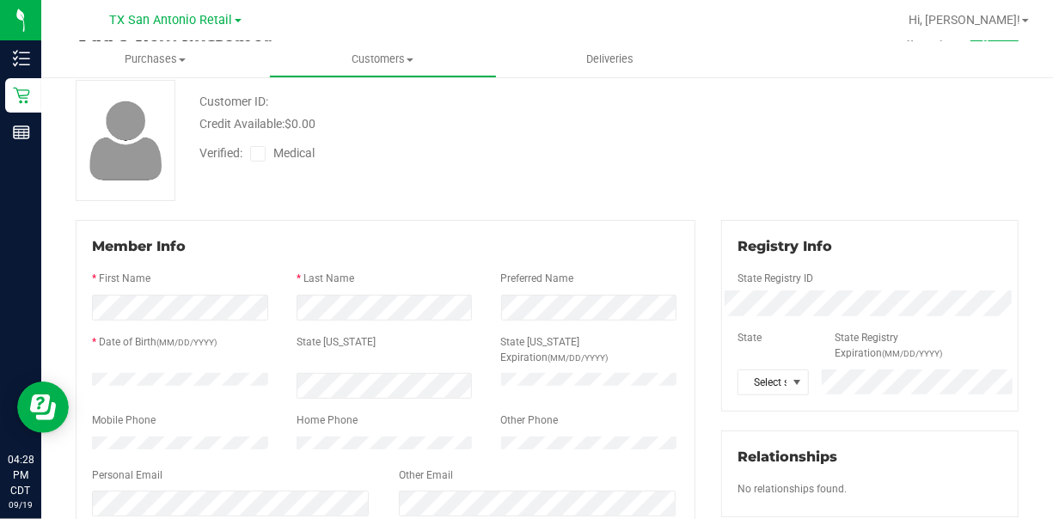
click at [240, 334] on div "* Date of Birth (MM/DD/YYYY)" at bounding box center [181, 344] width 205 height 20
click at [475, 413] on div "Home Phone" at bounding box center [386, 423] width 205 height 20
click at [742, 158] on div "Customer ID: Credit Available: $0.00 Verified: Medical" at bounding box center [547, 140] width 969 height 121
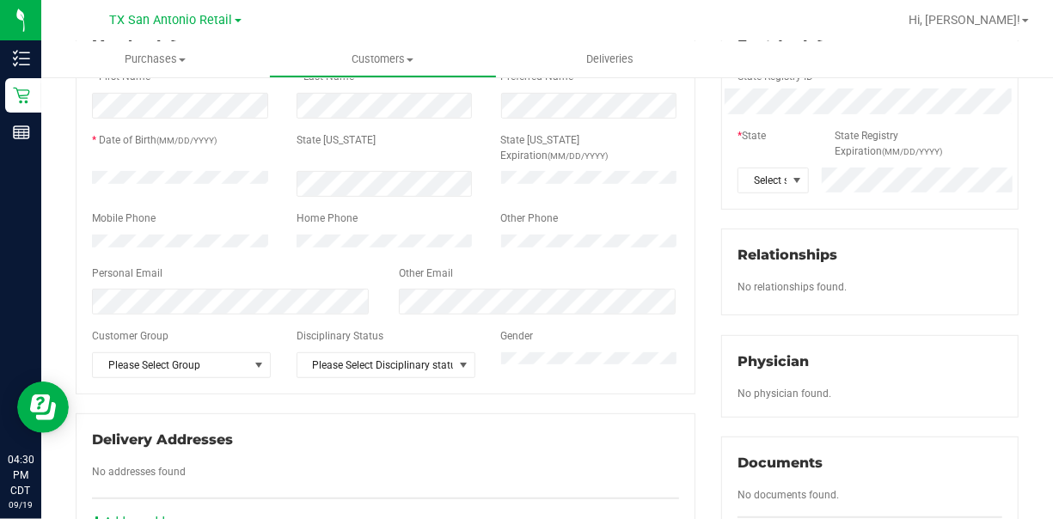
scroll to position [327, 0]
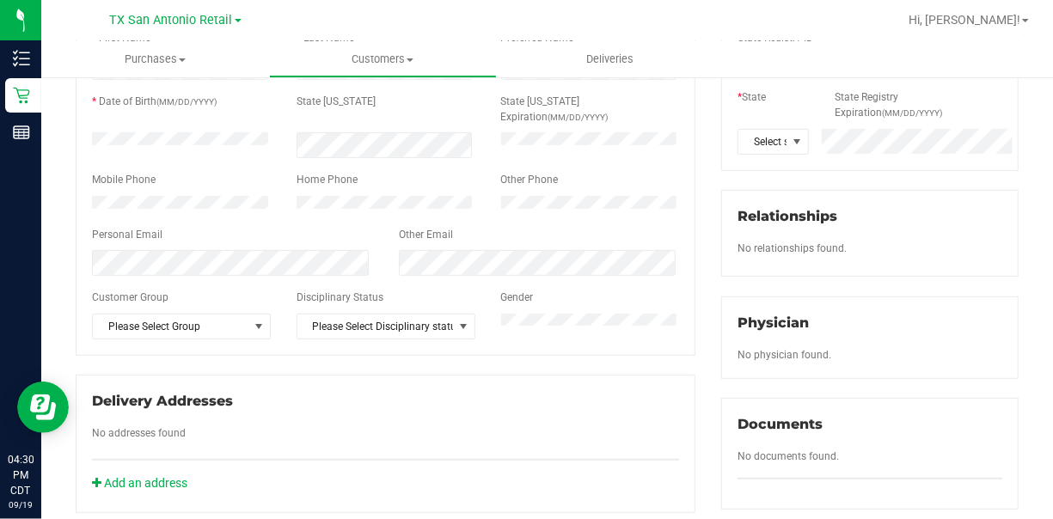
click at [842, 117] on div "Registry Info State Registry ID * State State Registry Expiration (MM/DD/YYYY) …" at bounding box center [869, 295] width 323 height 633
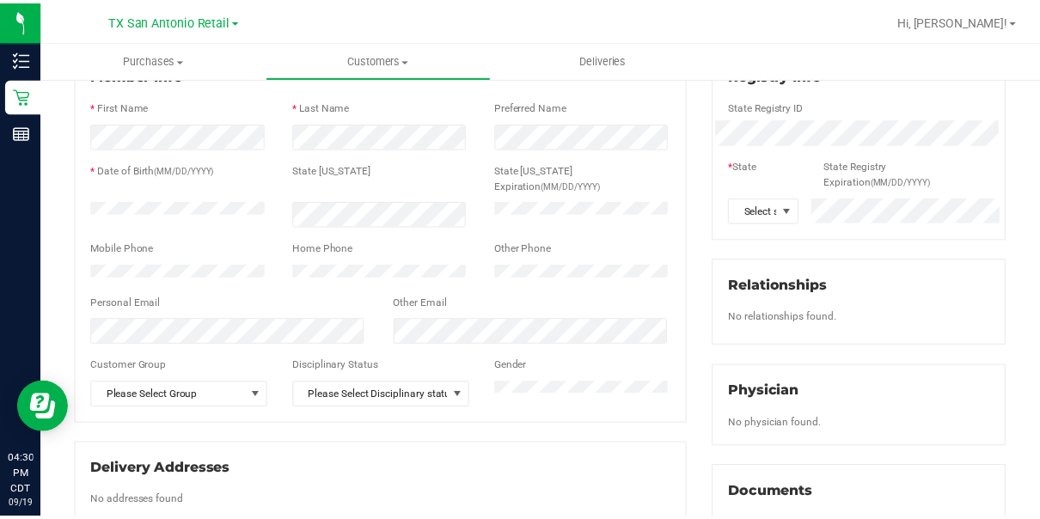
scroll to position [224, 0]
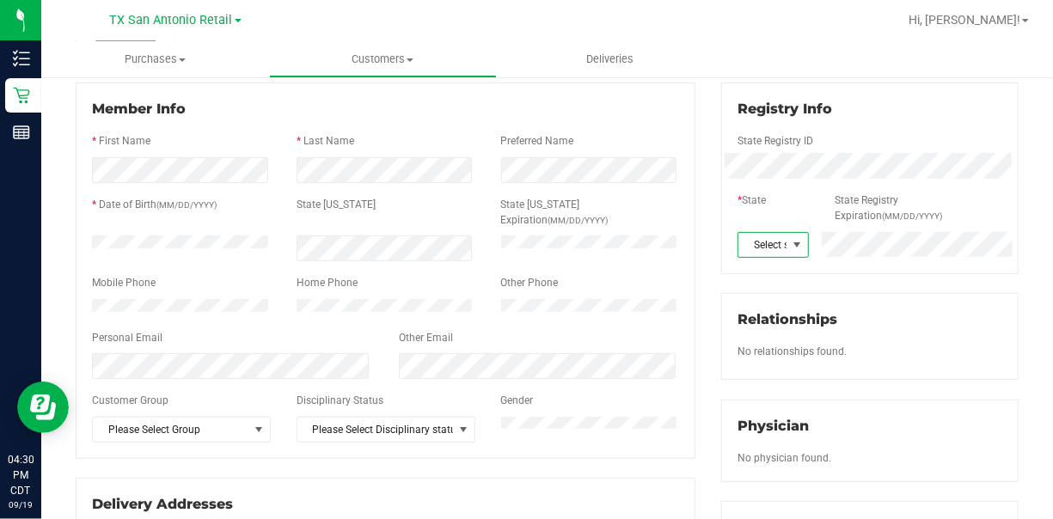
click at [790, 246] on span at bounding box center [797, 245] width 14 height 14
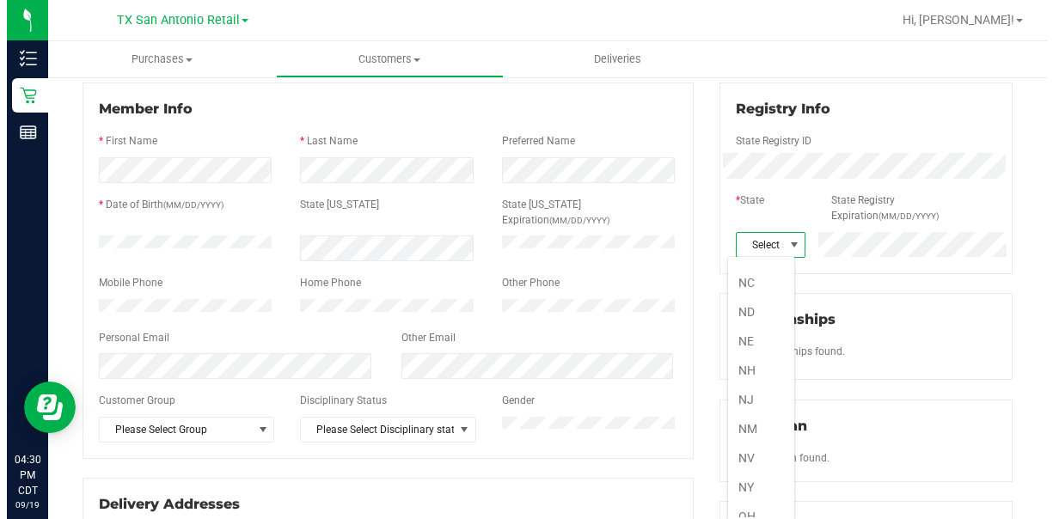
scroll to position [1232, 0]
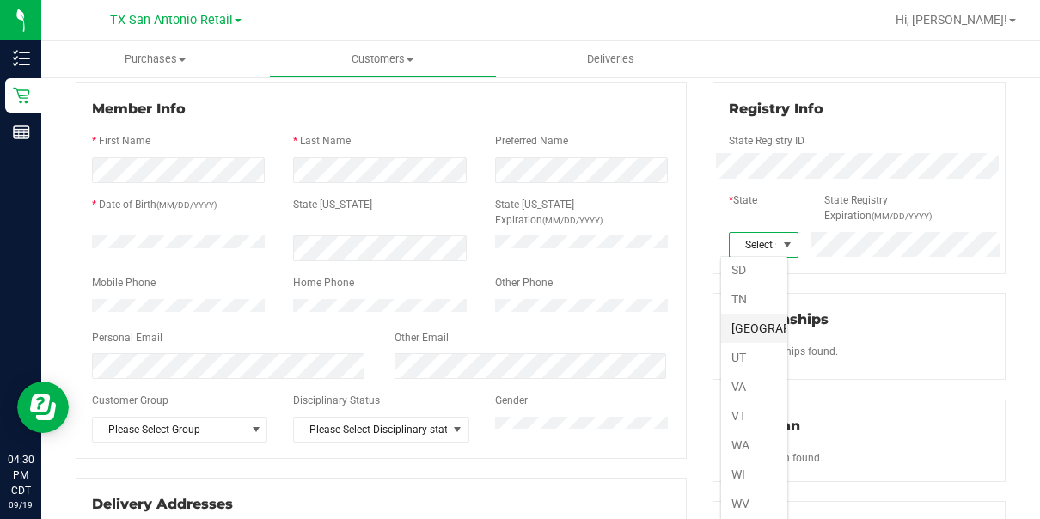
click at [743, 314] on li "[GEOGRAPHIC_DATA]" at bounding box center [754, 328] width 66 height 29
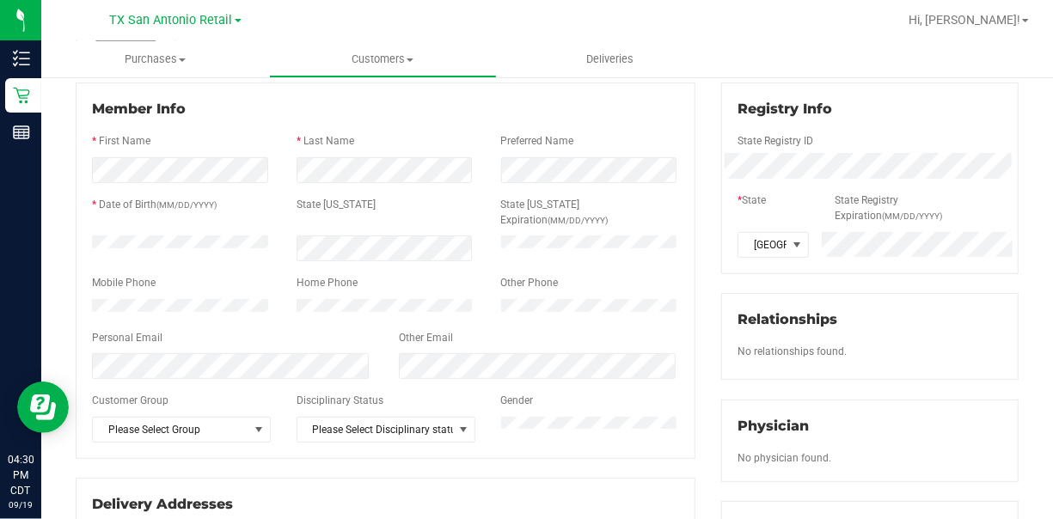
click at [842, 301] on div "Relationships No relationships found." at bounding box center [869, 336] width 297 height 87
click at [673, 320] on div "Member Info * First Name * Last Name Preferred Name * Date of Birth (MM/DD/YYYY…" at bounding box center [386, 271] width 620 height 376
click at [101, 414] on div "Member Info * First Name * Last Name Preferred Name * Date of Birth (MM/DD/YYYY…" at bounding box center [386, 349] width 646 height 533
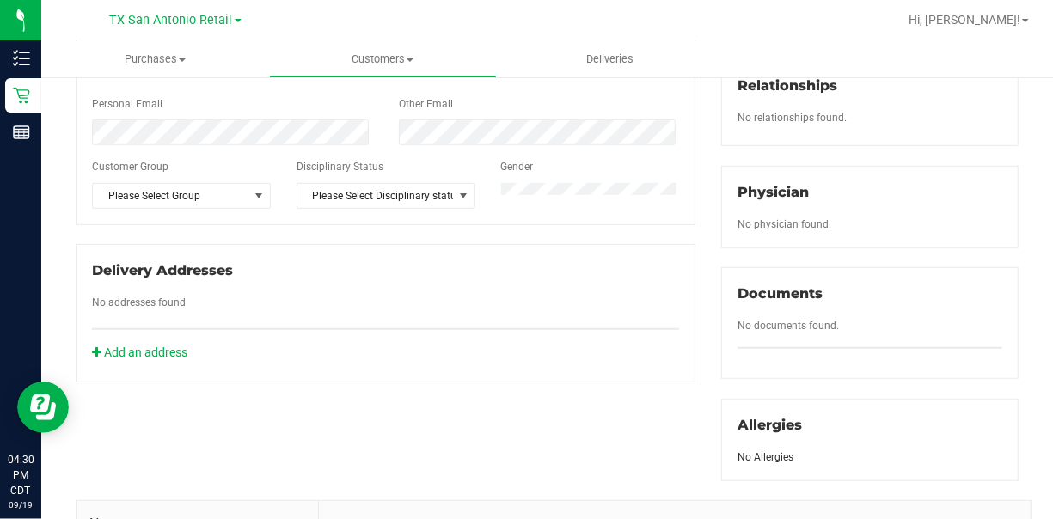
scroll to position [464, 0]
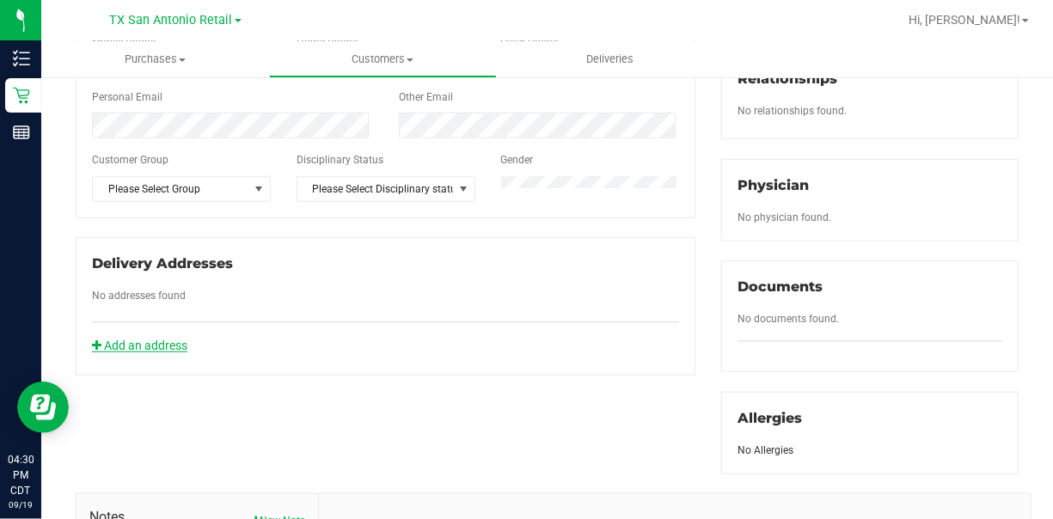
click at [106, 339] on link "Add an address" at bounding box center [139, 346] width 95 height 14
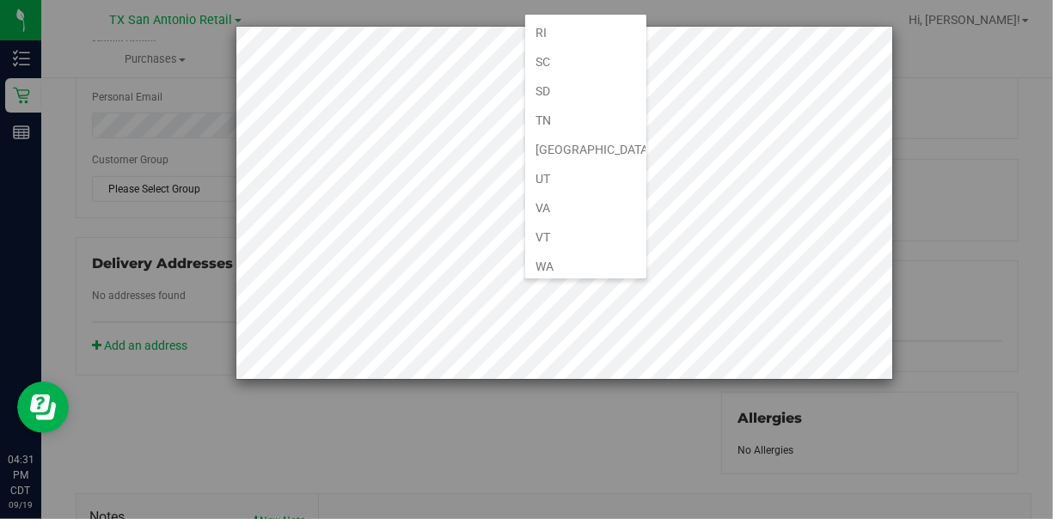
scroll to position [1232, 0]
click at [568, 71] on li "[GEOGRAPHIC_DATA]" at bounding box center [585, 85] width 121 height 29
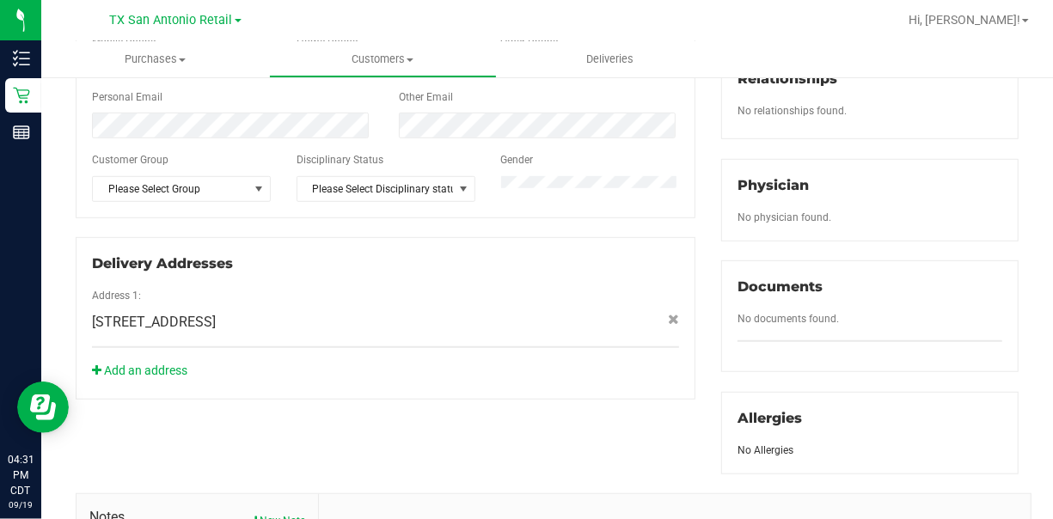
click at [106, 152] on label "Customer Group" at bounding box center [130, 159] width 77 height 15
click at [0, 0] on select "Please Select Group None Employee Employee PT First Responder Industry Locals P…" at bounding box center [0, 0] width 0 height 0
click at [630, 152] on div "Gender" at bounding box center [590, 162] width 205 height 20
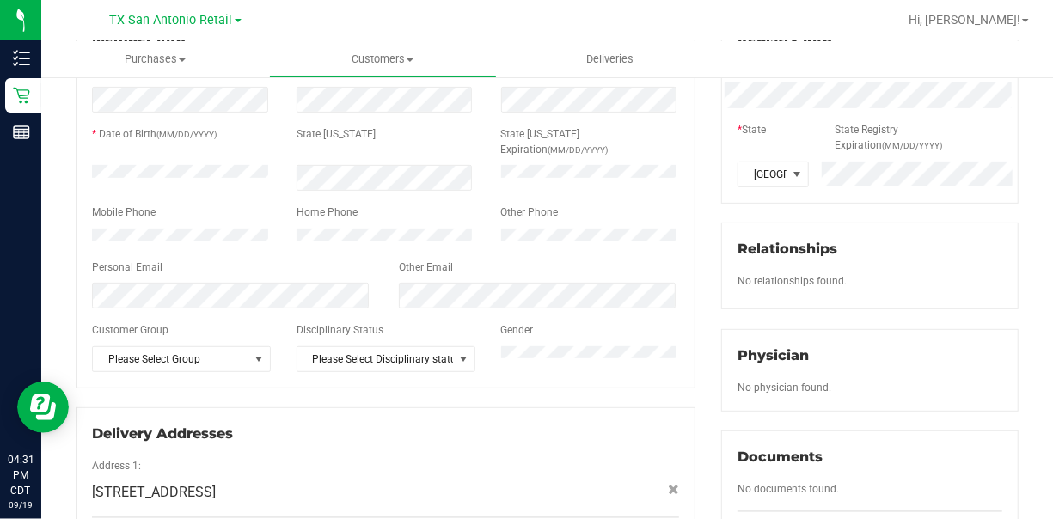
scroll to position [292, 0]
click at [689, 320] on div "Member Info * First Name * Last Name Preferred Name * Date of Birth (MM/DD/YYYY…" at bounding box center [386, 293] width 646 height 558
click at [756, 389] on span "No physician found." at bounding box center [785, 389] width 94 height 12
click at [842, 352] on div "Physician" at bounding box center [870, 357] width 265 height 21
click at [842, 361] on div "Physician" at bounding box center [870, 357] width 265 height 21
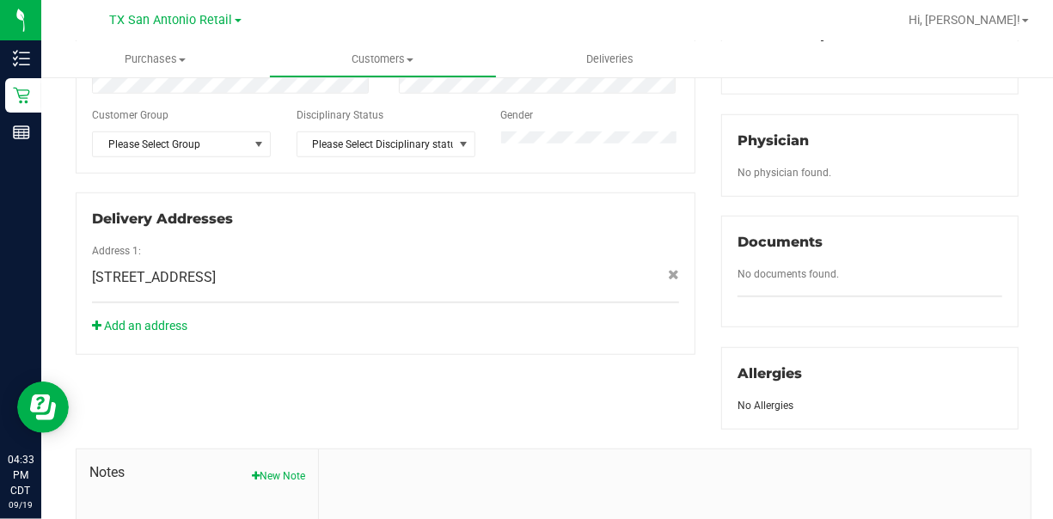
scroll to position [530, 0]
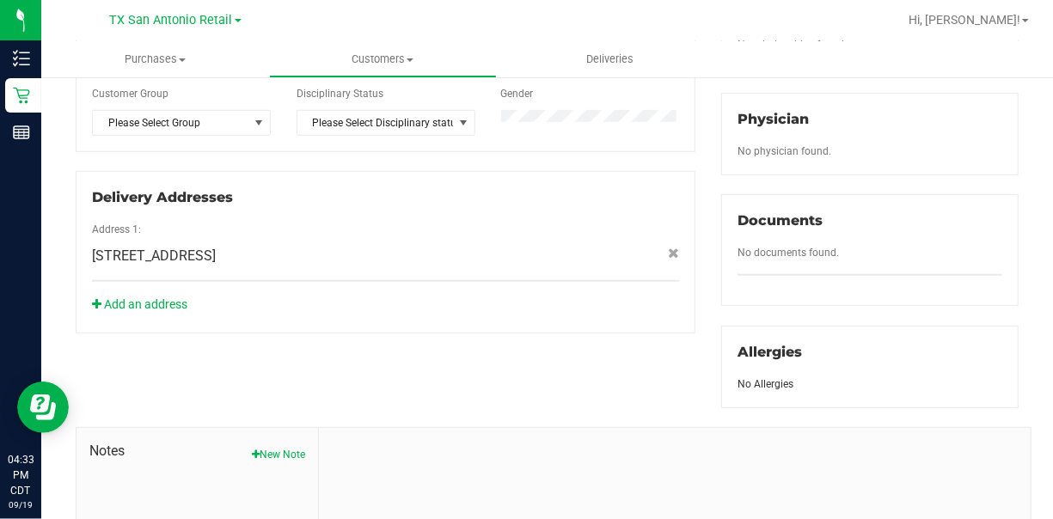
click at [775, 148] on span "No physician found." at bounding box center [785, 151] width 94 height 12
click at [664, 366] on div "Member Info * First Name * Last Name Preferred Name * Date of Birth (MM/DD/YYYY…" at bounding box center [547, 218] width 969 height 884
click at [695, 331] on div "Member Info * First Name * Last Name Preferred Name * Date of Birth (MM/DD/YYYY…" at bounding box center [547, 218] width 969 height 884
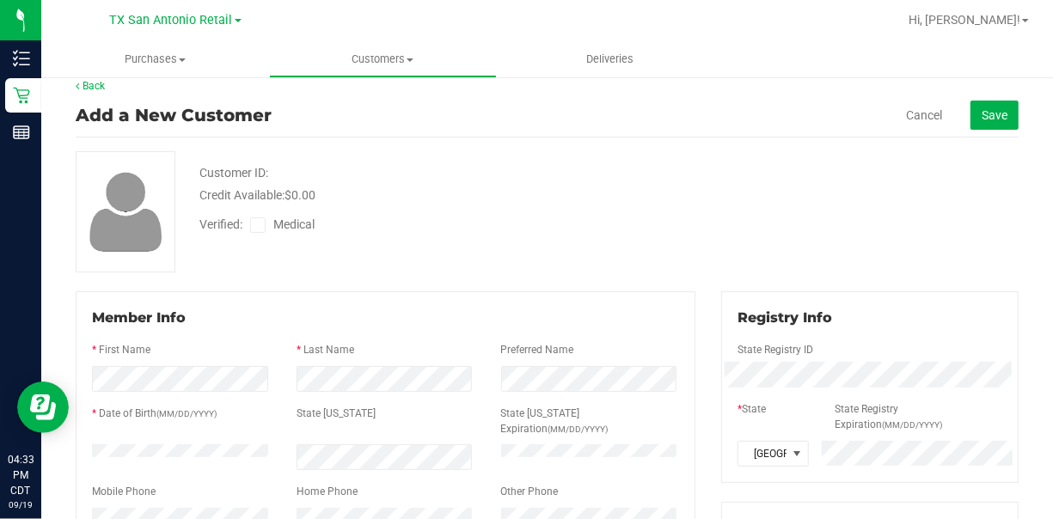
scroll to position [0, 0]
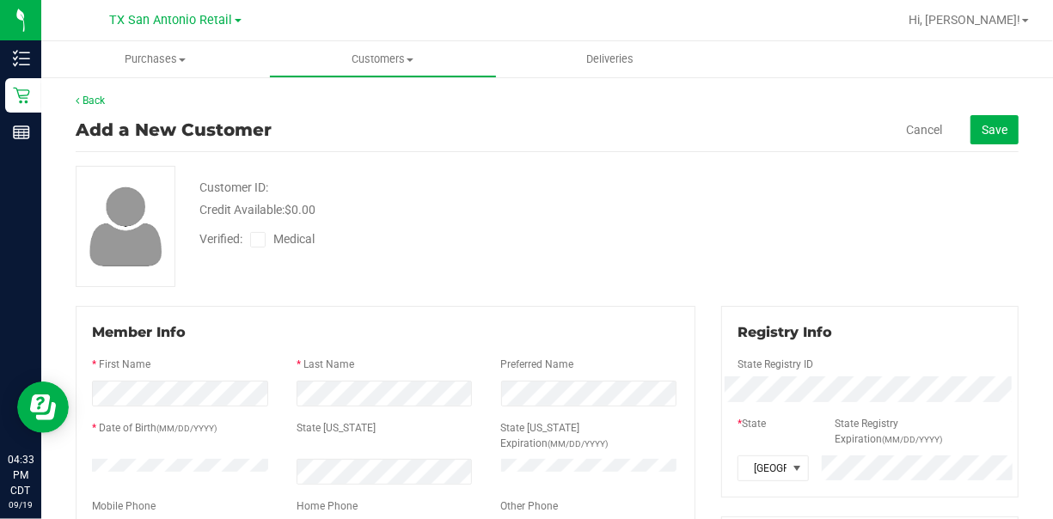
click at [260, 240] on icon at bounding box center [258, 240] width 11 height 0
click at [0, 0] on input "Medical" at bounding box center [0, 0] width 0 height 0
click at [842, 124] on span "Save" at bounding box center [995, 130] width 26 height 14
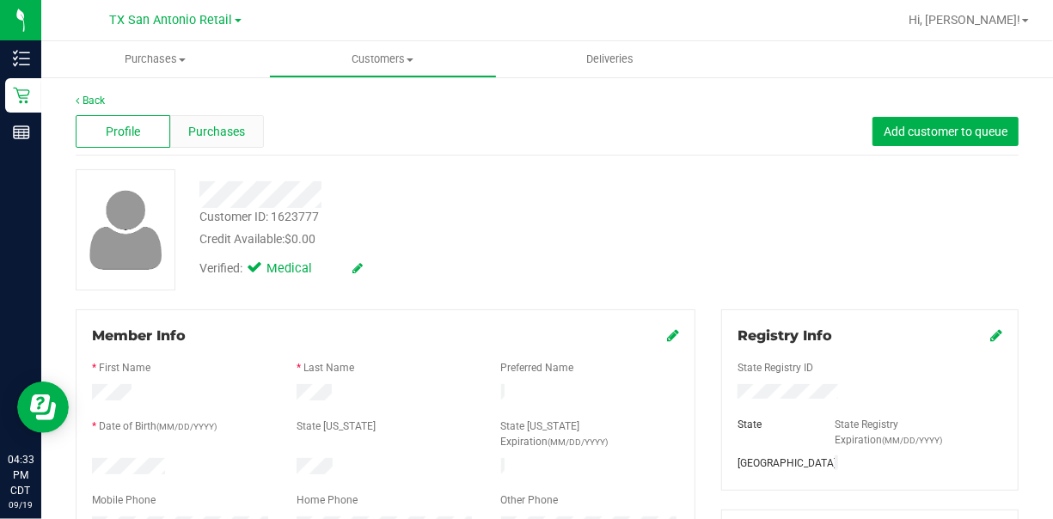
click at [218, 134] on span "Purchases" at bounding box center [217, 132] width 57 height 18
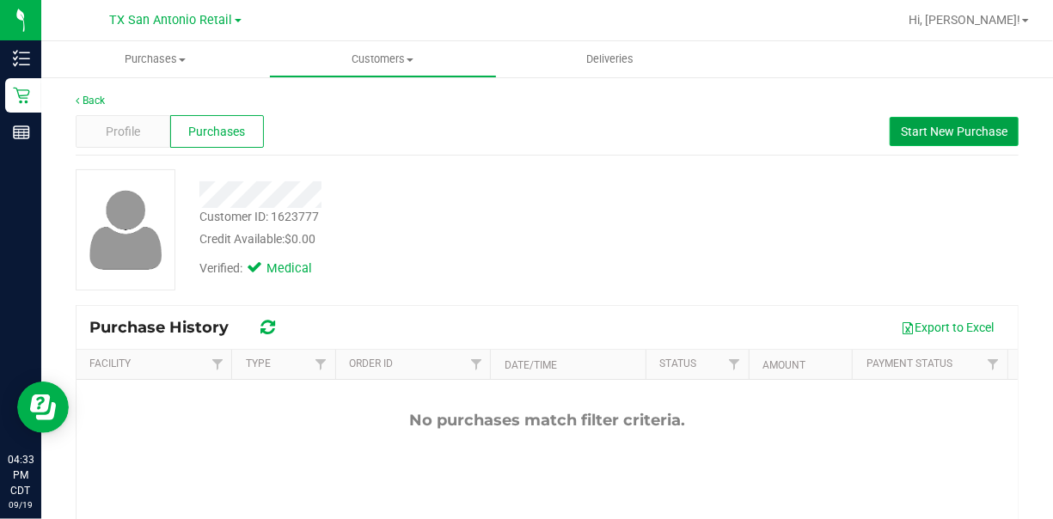
click at [842, 126] on span "Start New Purchase" at bounding box center [954, 132] width 107 height 14
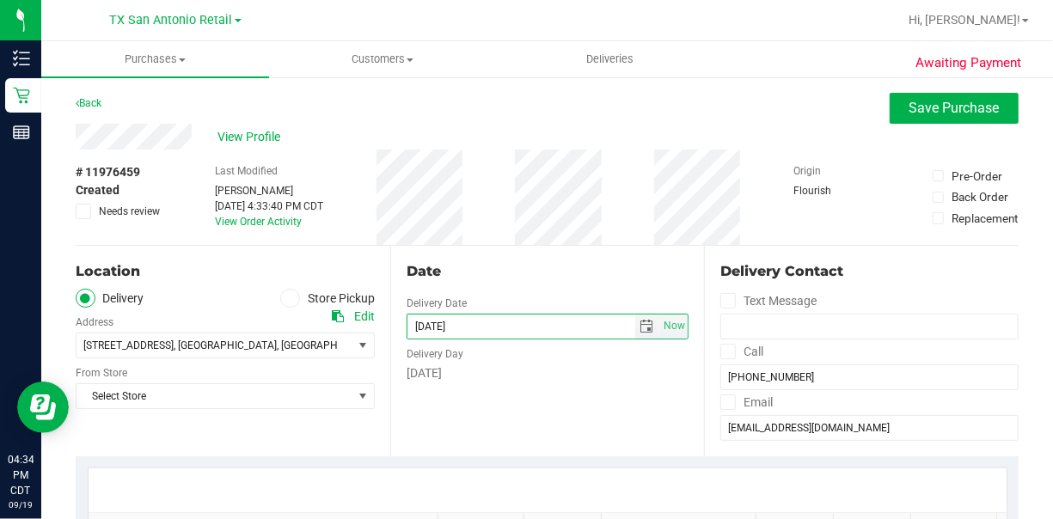
click at [593, 322] on input "[DATE]" at bounding box center [521, 327] width 228 height 24
click at [640, 331] on span "select" at bounding box center [647, 327] width 14 height 14
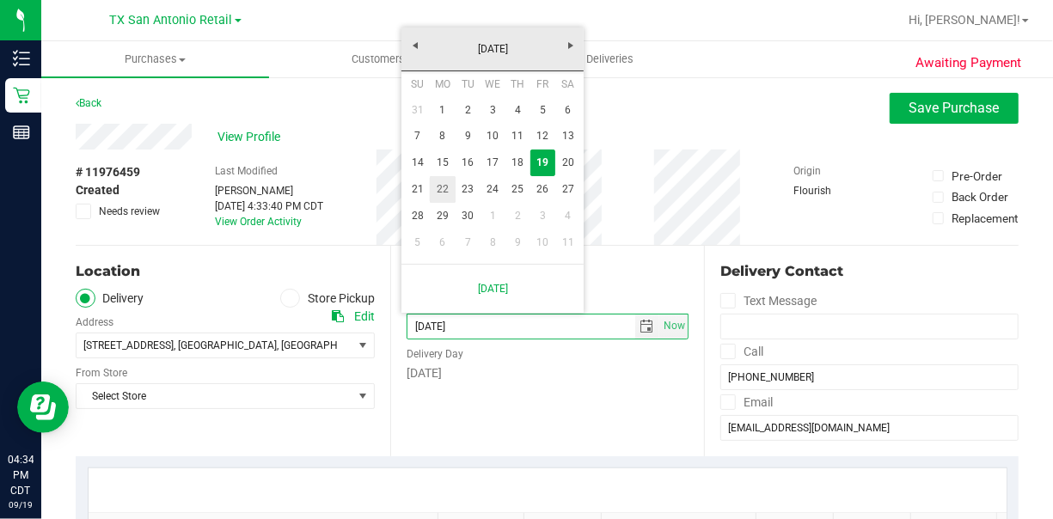
click at [440, 193] on link "22" at bounding box center [442, 189] width 25 height 27
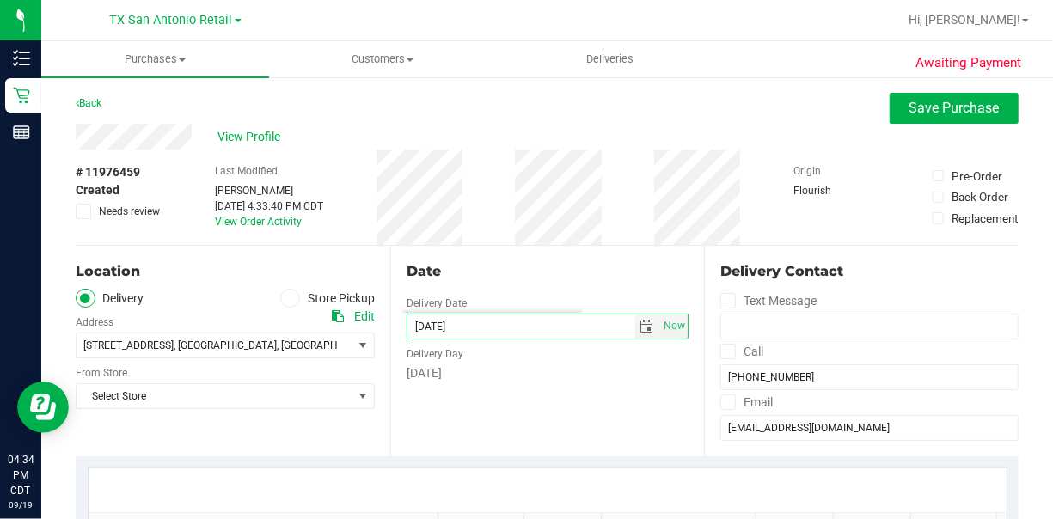
type input "[DATE]"
type input "[DATE] 04:33 PM"
click at [280, 296] on span at bounding box center [290, 299] width 20 height 20
click at [0, 0] on input "Store Pickup" at bounding box center [0, 0] width 0 height 0
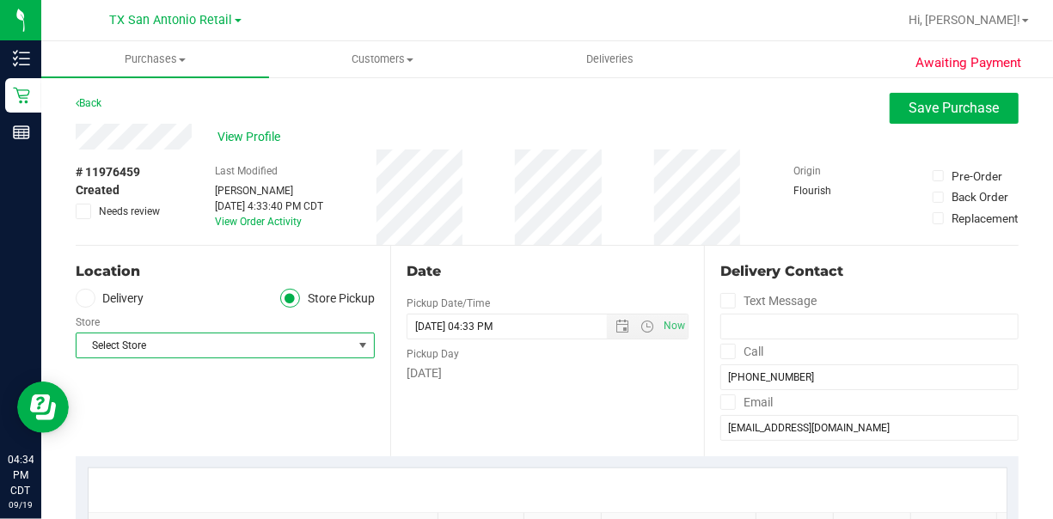
click at [336, 342] on span "Select Store" at bounding box center [215, 346] width 276 height 24
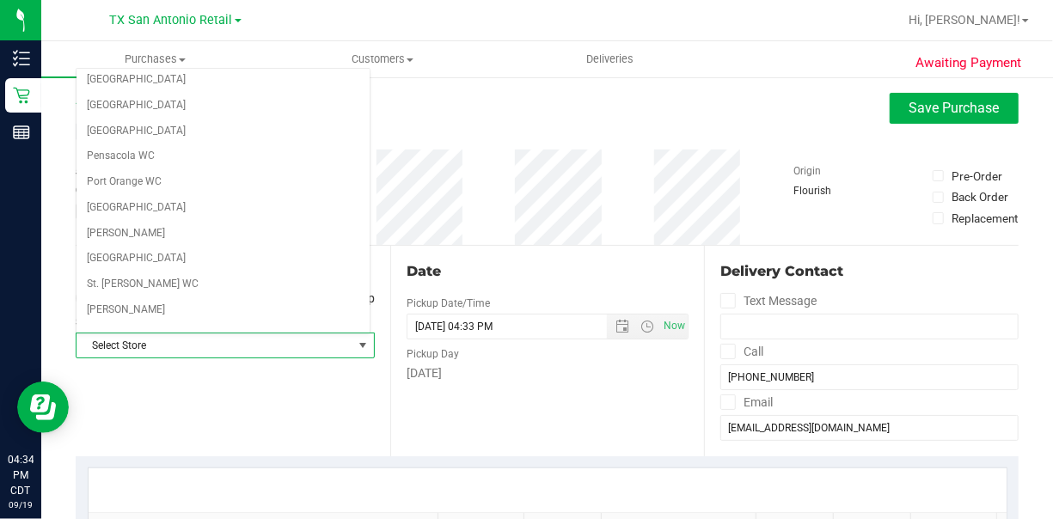
scroll to position [1216, 0]
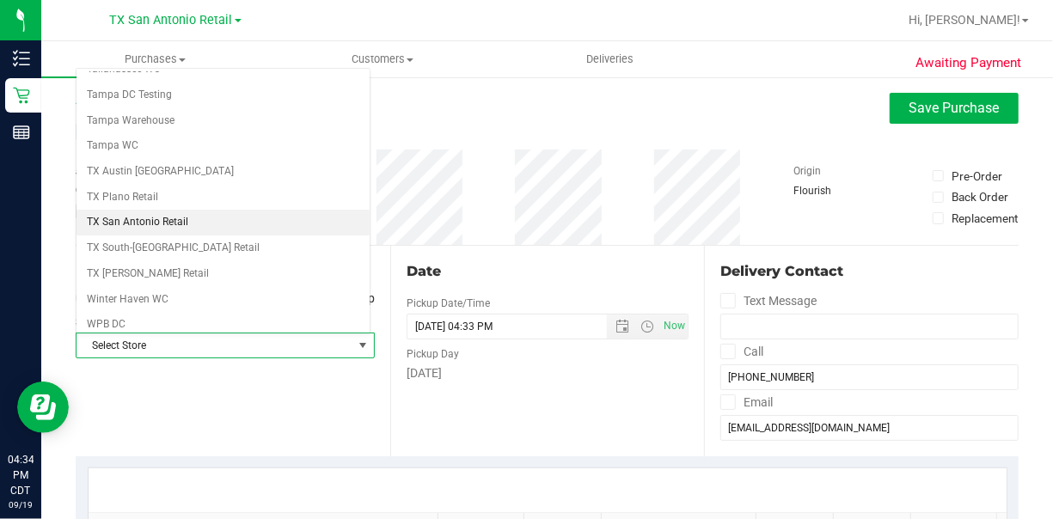
click at [199, 210] on li "TX San Antonio Retail" at bounding box center [223, 223] width 293 height 26
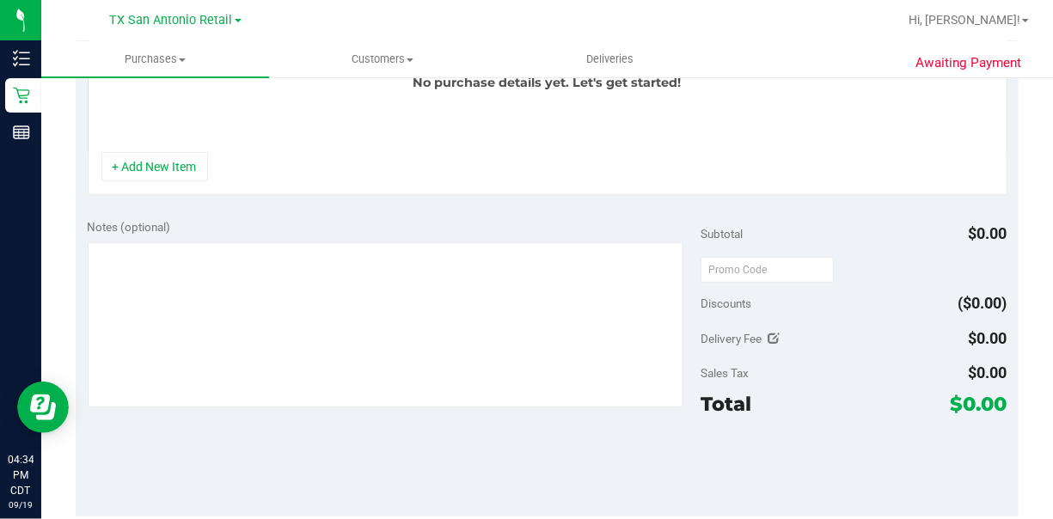
scroll to position [550, 0]
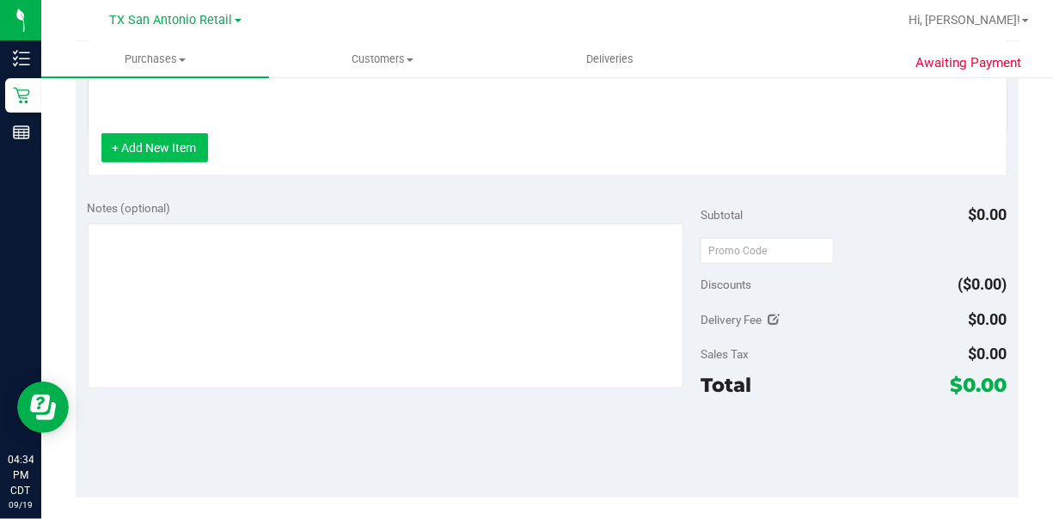
click at [123, 162] on button "+ Add New Item" at bounding box center [154, 147] width 107 height 29
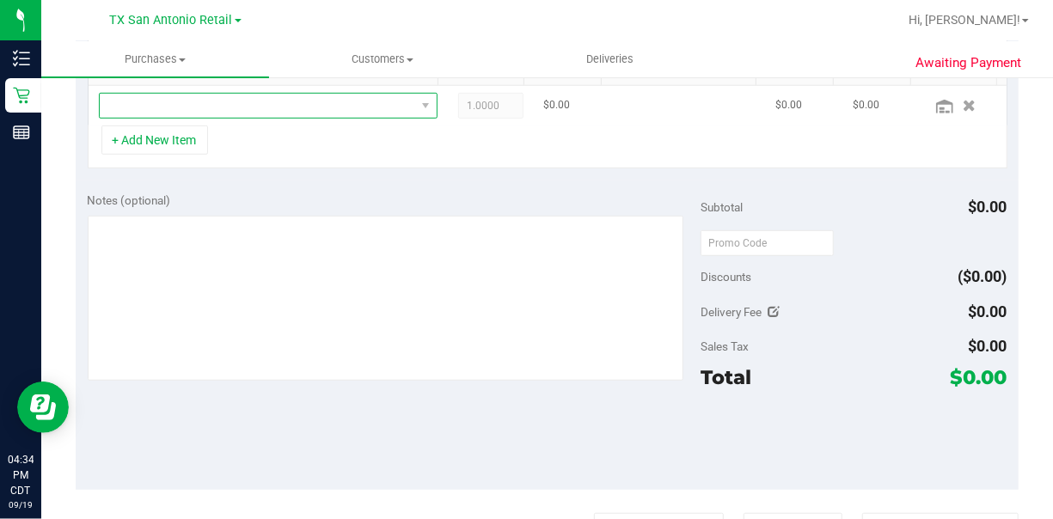
click at [346, 101] on span "NO DATA FOUND" at bounding box center [257, 106] width 315 height 24
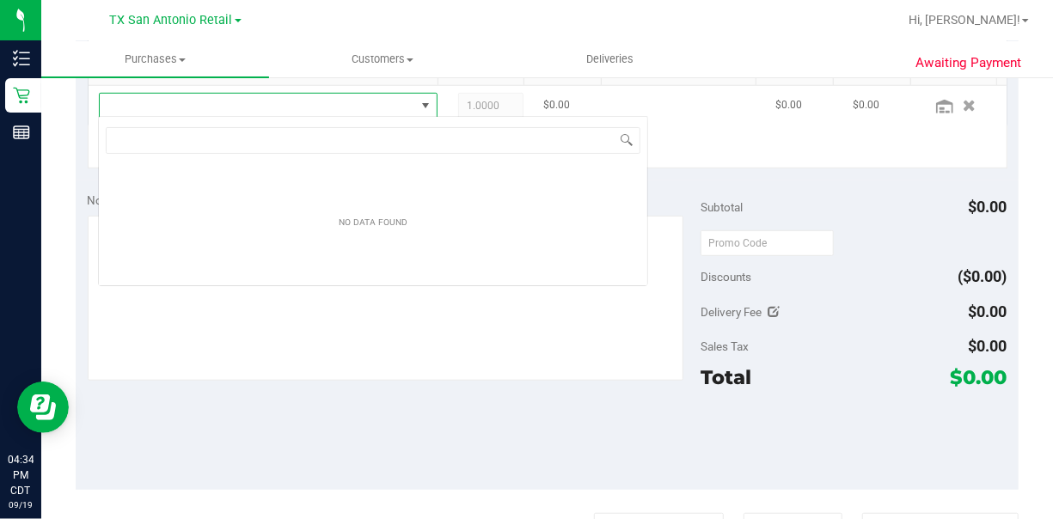
scroll to position [25, 313]
type input "f"
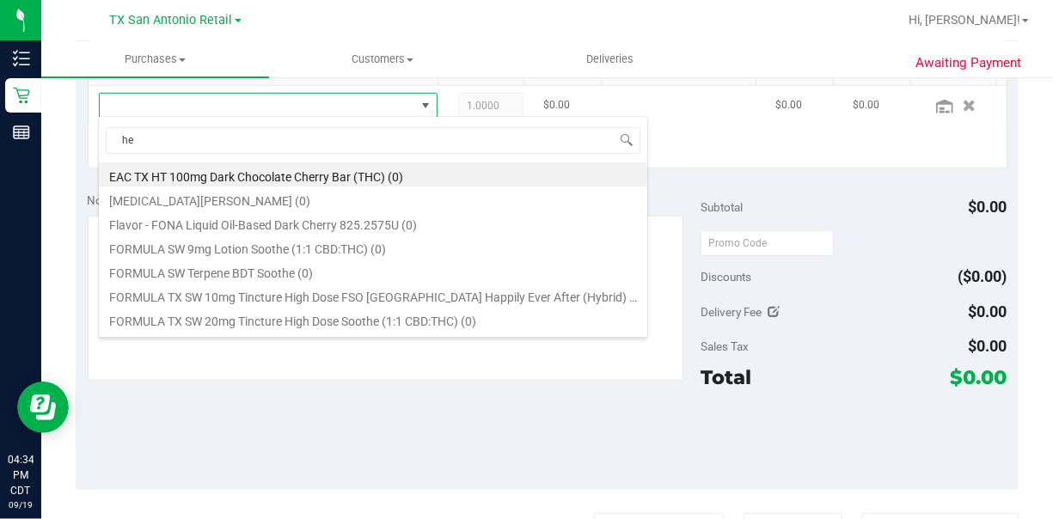
type input "h"
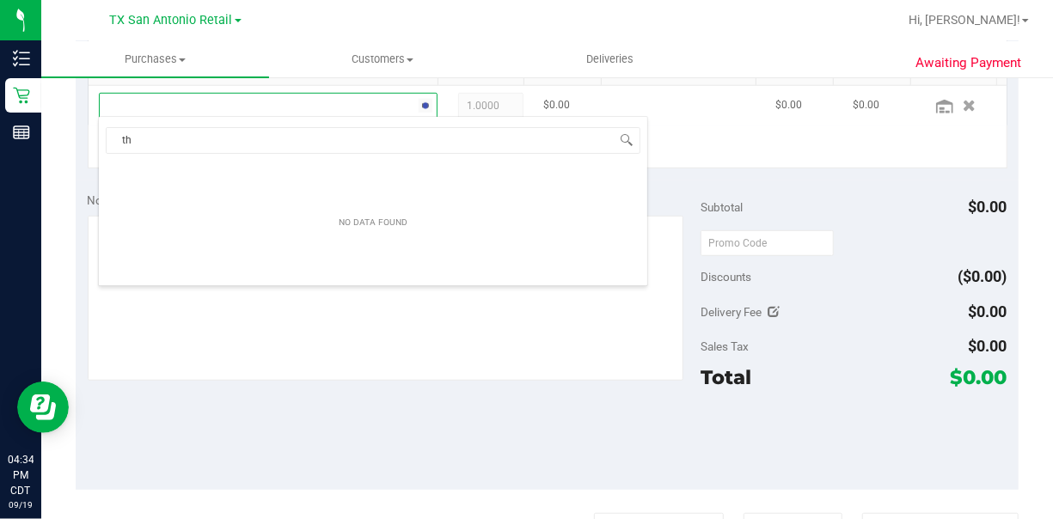
type input "t"
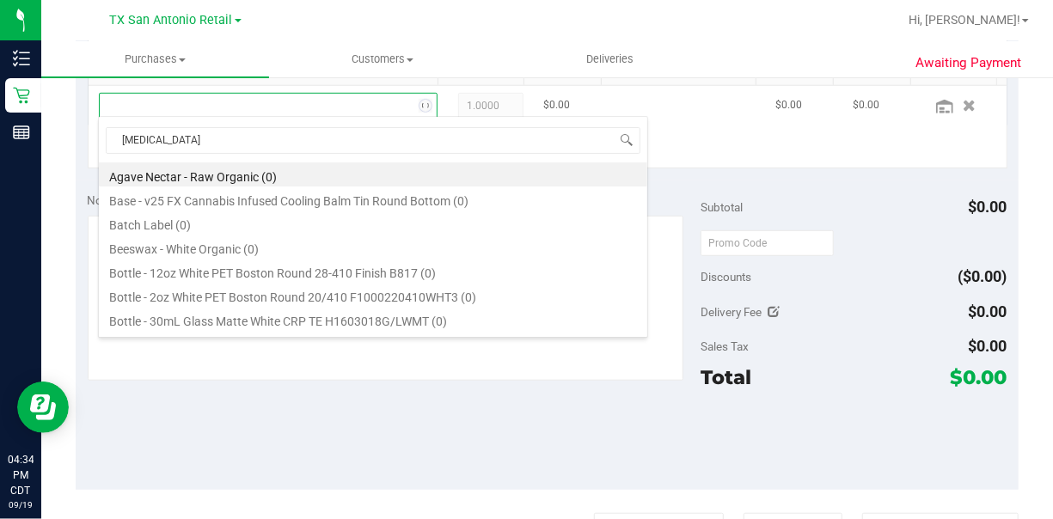
type input "balm"
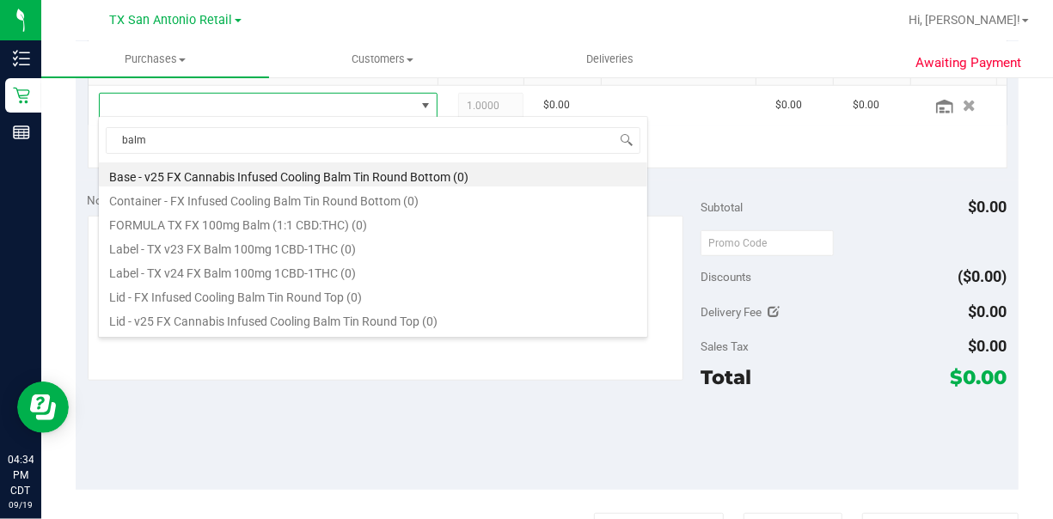
scroll to position [21, 0]
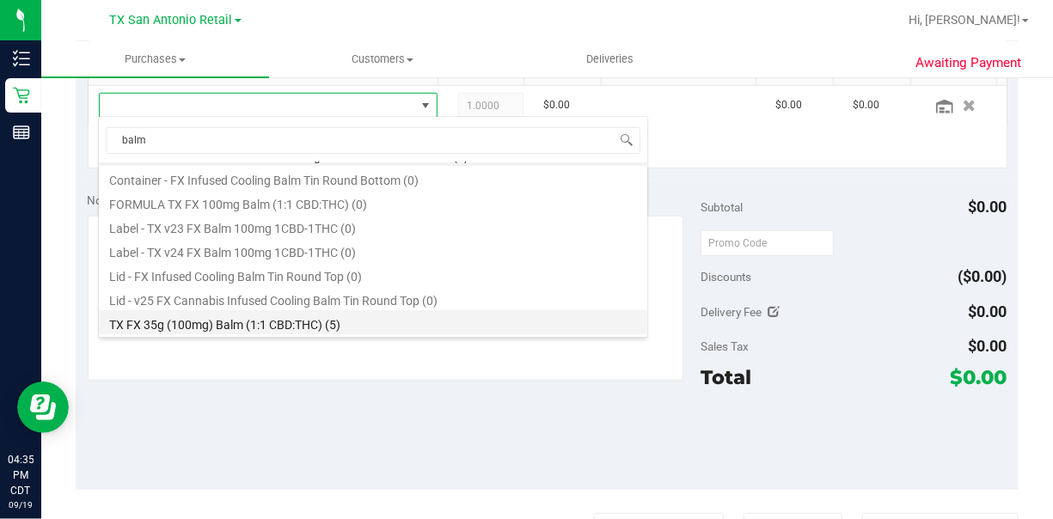
click at [162, 326] on li "TX FX 35g (100mg) Balm (1:1 CBD:THC) (5)" at bounding box center [373, 322] width 548 height 24
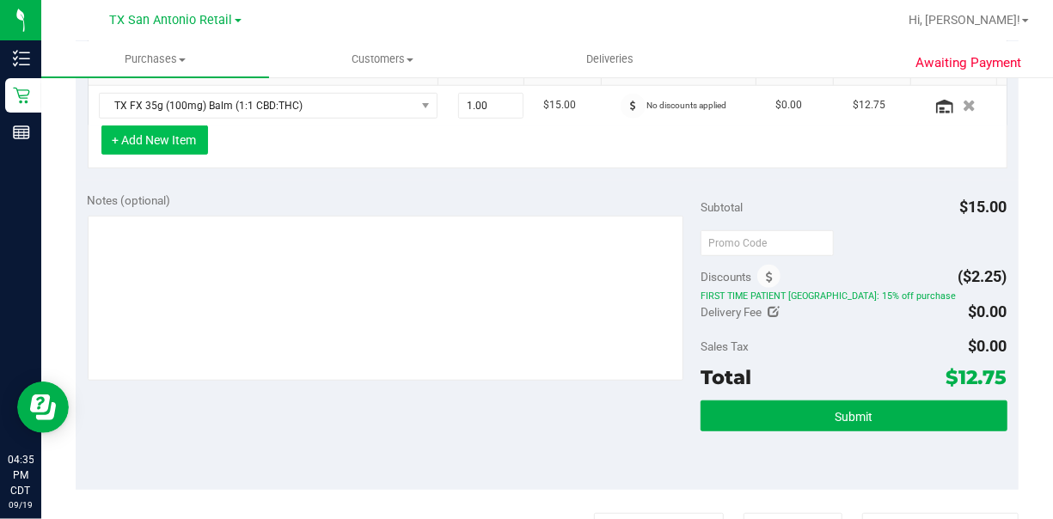
click at [181, 139] on button "+ Add New Item" at bounding box center [154, 140] width 107 height 29
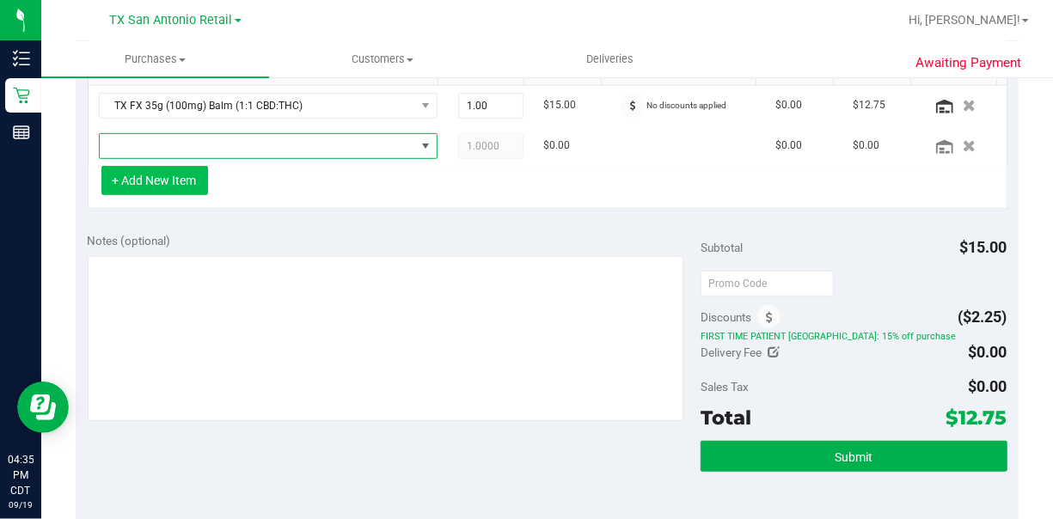
click at [181, 139] on span "NO DATA FOUND" at bounding box center [257, 146] width 315 height 24
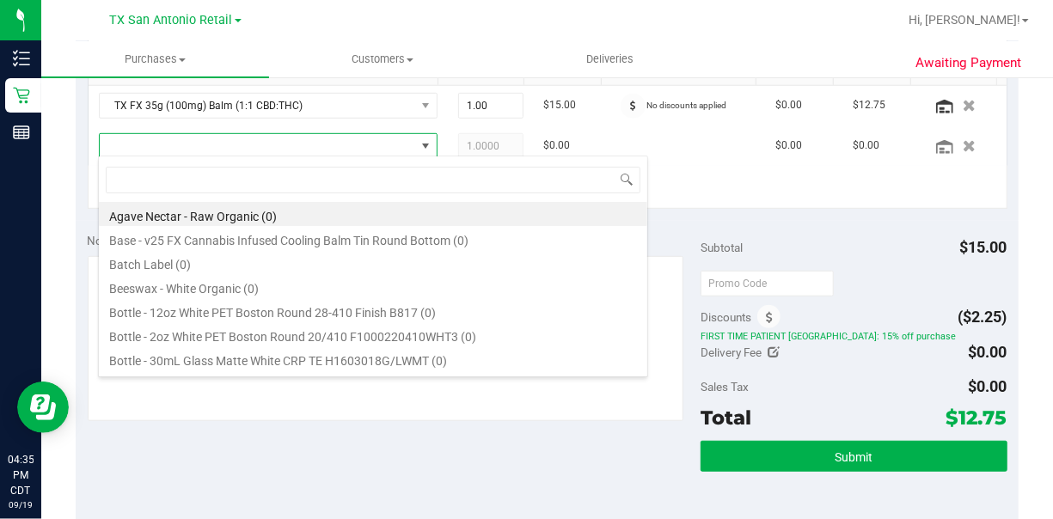
scroll to position [25, 313]
type input "dark"
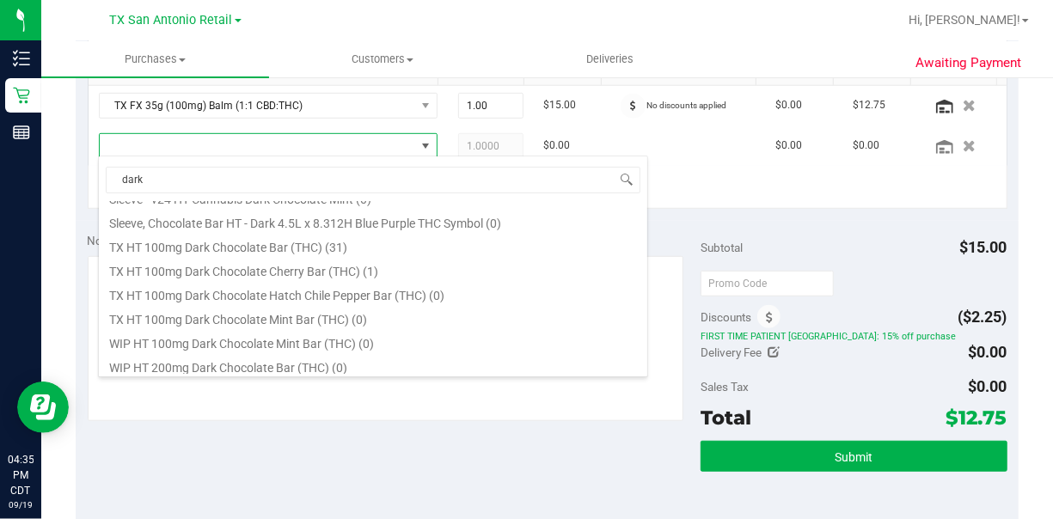
scroll to position [413, 0]
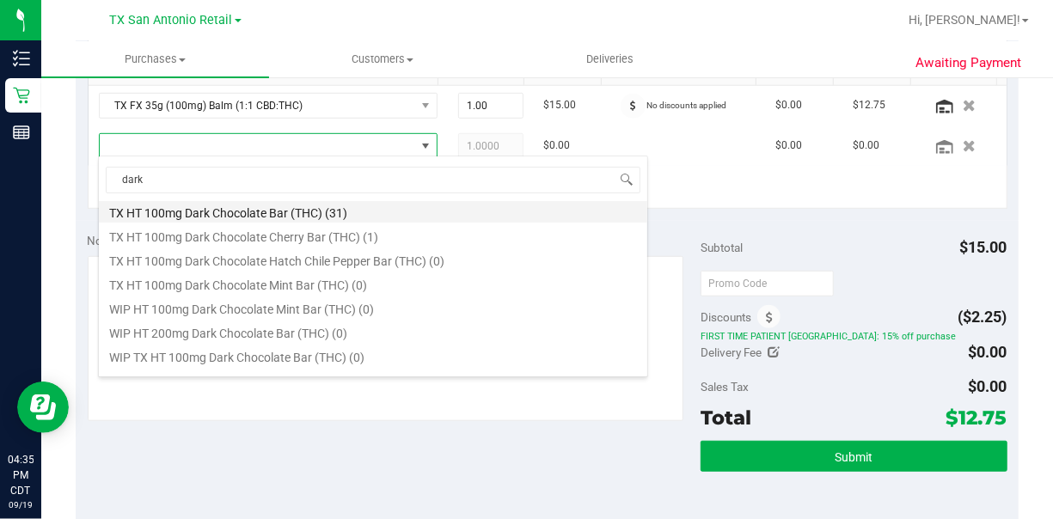
click at [285, 205] on li "TX HT 100mg Dark Chocolate Bar (THC) (31)" at bounding box center [373, 211] width 548 height 24
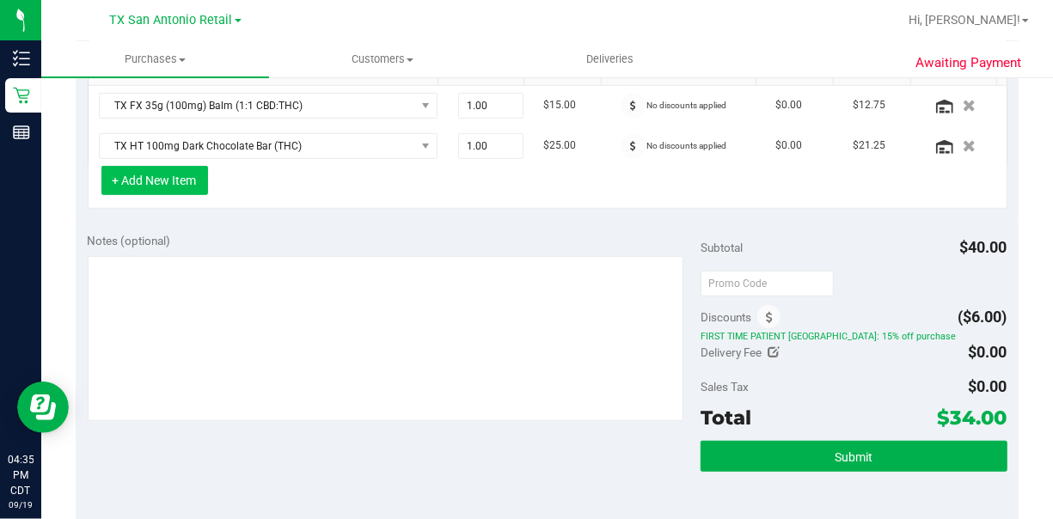
click at [172, 166] on button "+ Add New Item" at bounding box center [154, 180] width 107 height 29
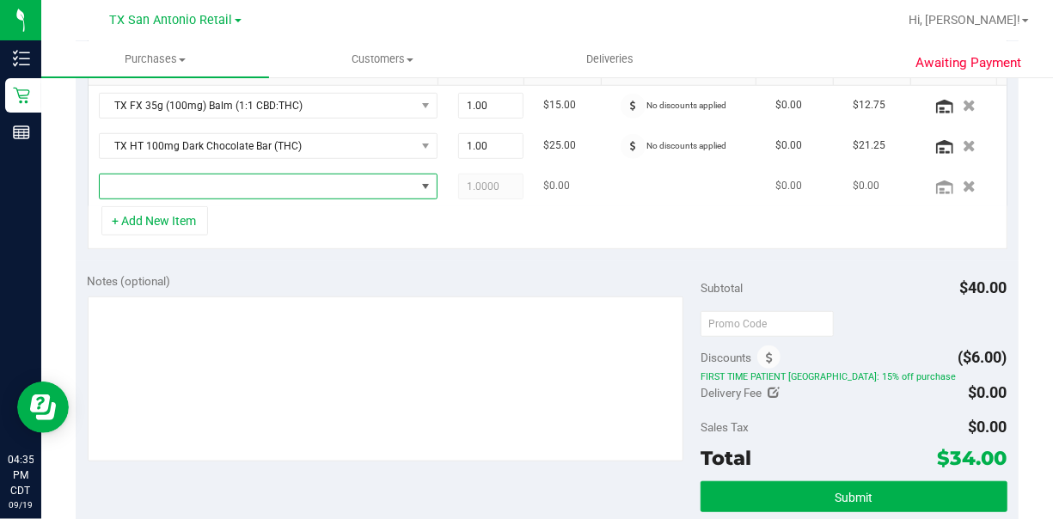
click at [150, 177] on span "NO DATA FOUND" at bounding box center [257, 187] width 315 height 24
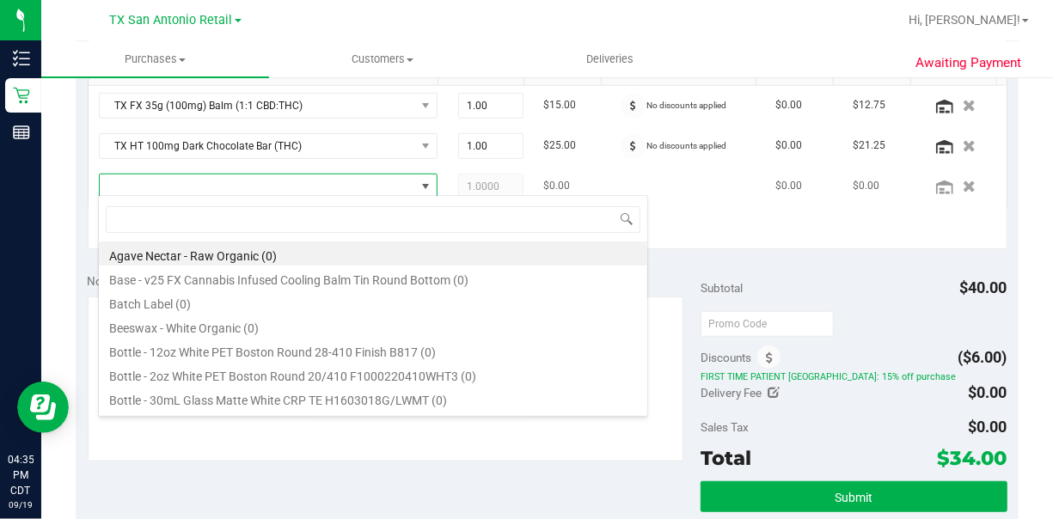
scroll to position [25, 299]
type input "[US_STATE] or"
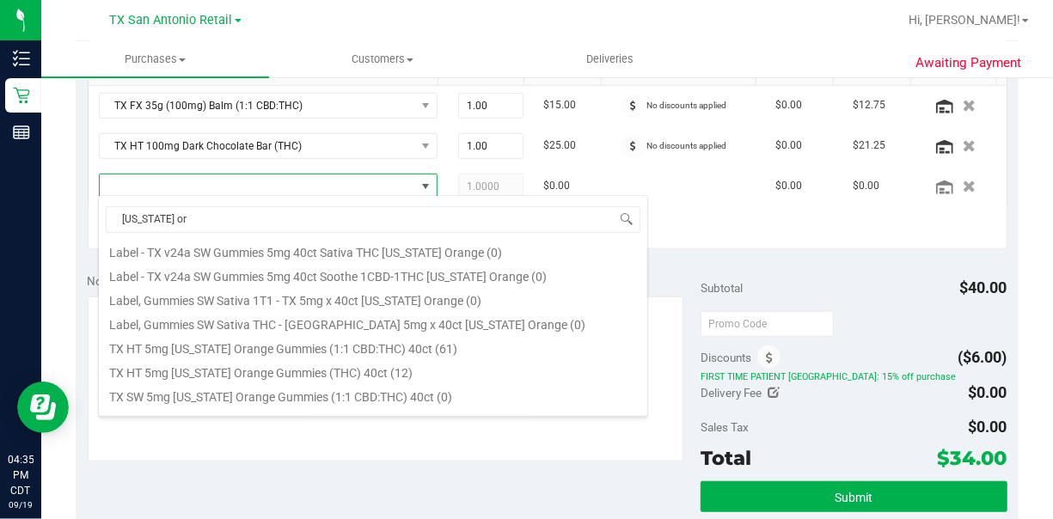
scroll to position [206, 0]
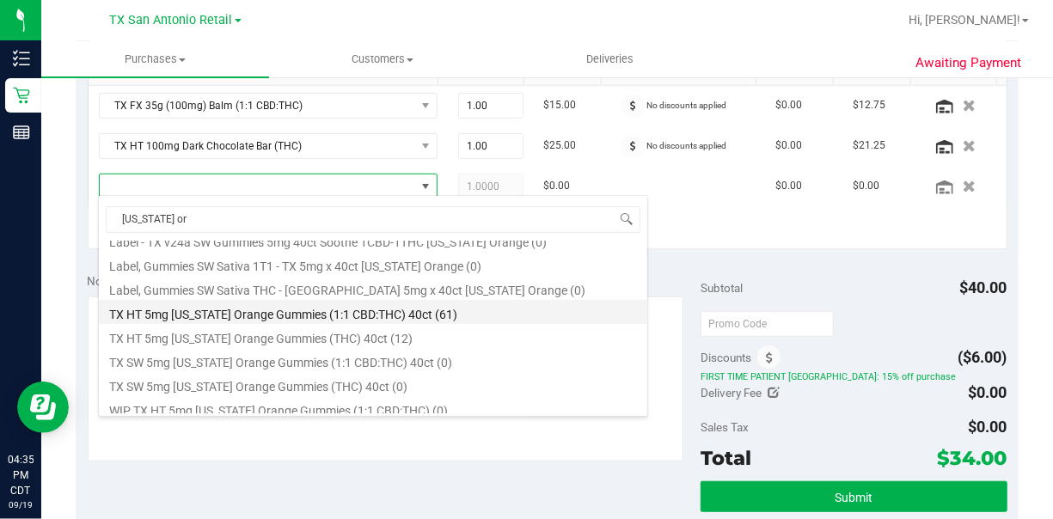
click at [227, 315] on li "TX HT 5mg [US_STATE] Orange Gummies (1:1 CBD:THC) 40ct (61)" at bounding box center [373, 312] width 548 height 24
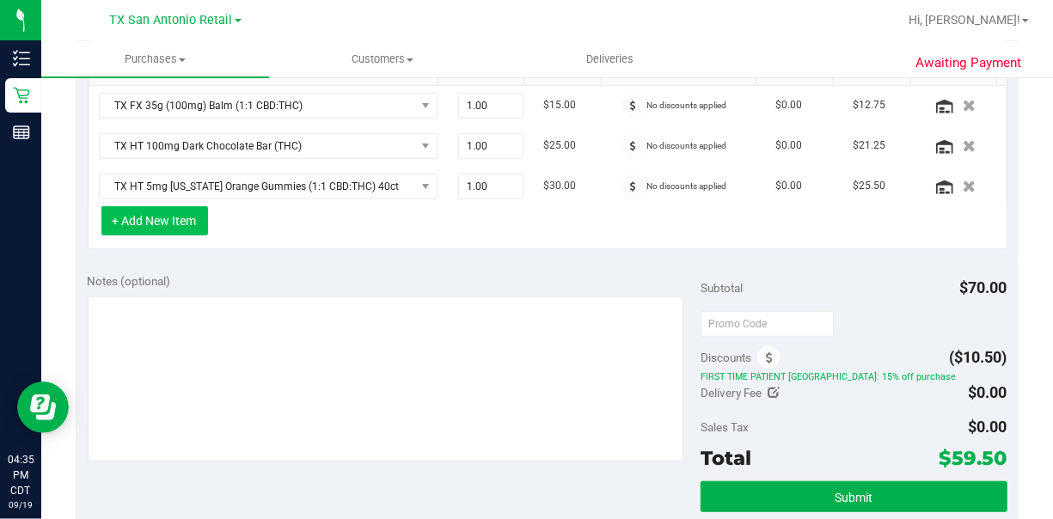
click at [171, 210] on button "+ Add New Item" at bounding box center [154, 220] width 107 height 29
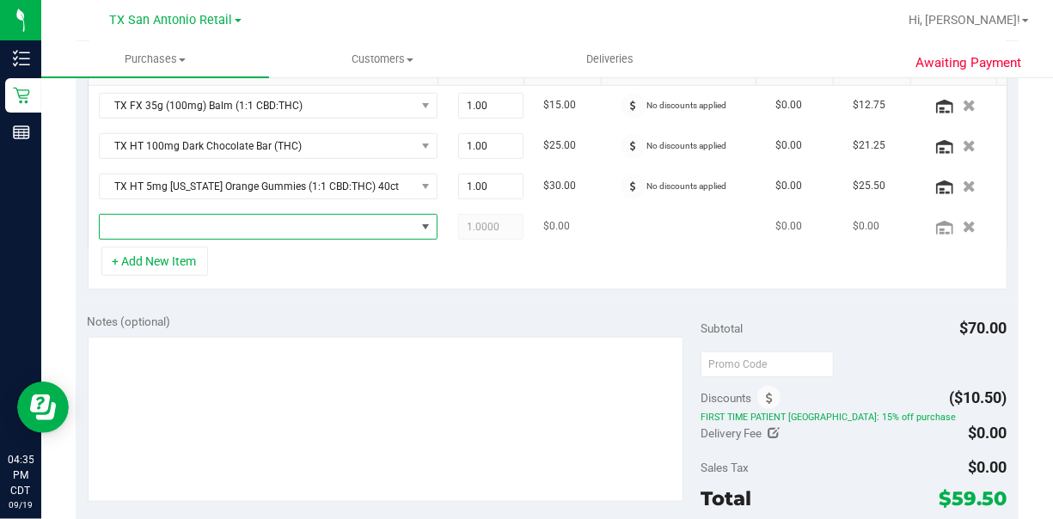
click at [177, 220] on span "NO DATA FOUND" at bounding box center [257, 227] width 315 height 24
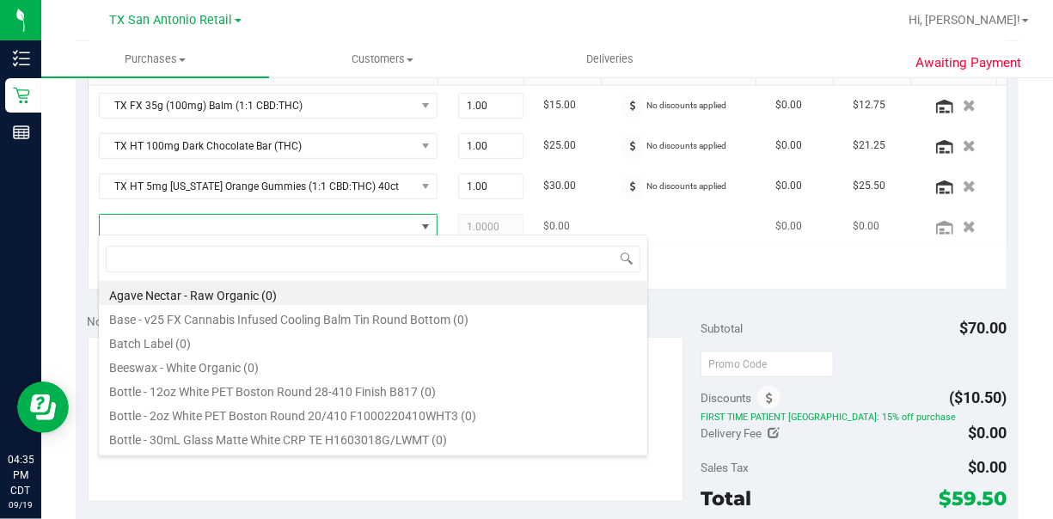
scroll to position [25, 299]
type input "dream"
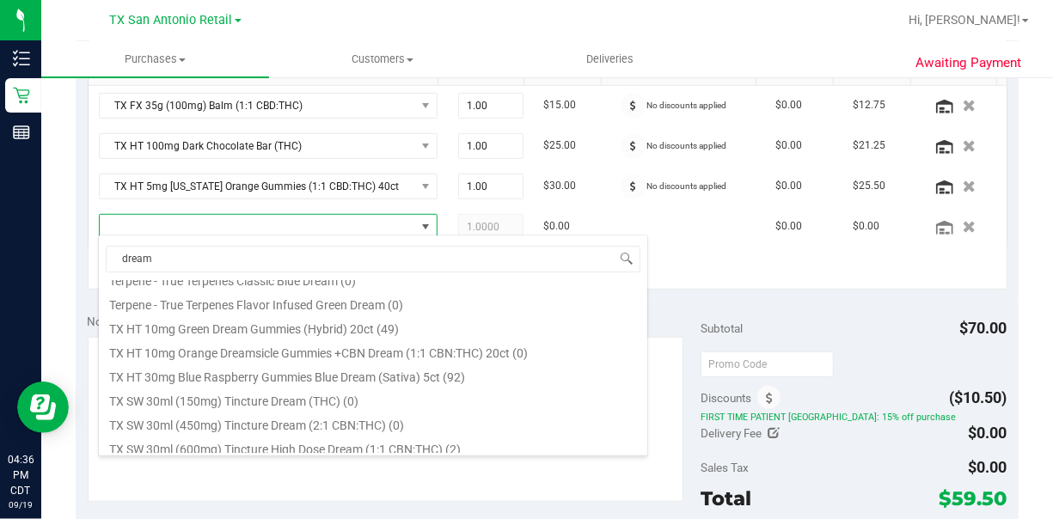
scroll to position [378, 0]
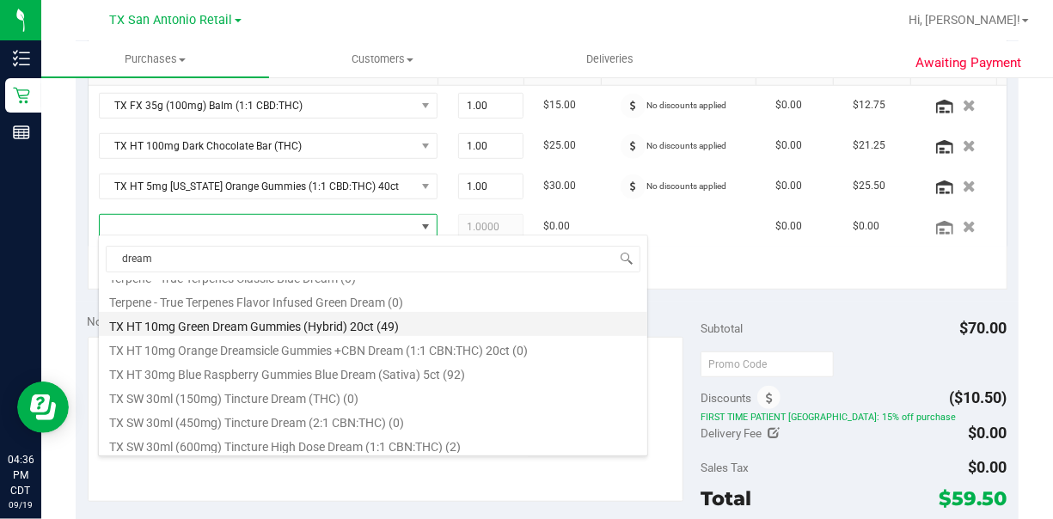
click at [229, 322] on li "TX HT 10mg Green Dream Gummies (Hybrid) 20ct (49)" at bounding box center [373, 324] width 548 height 24
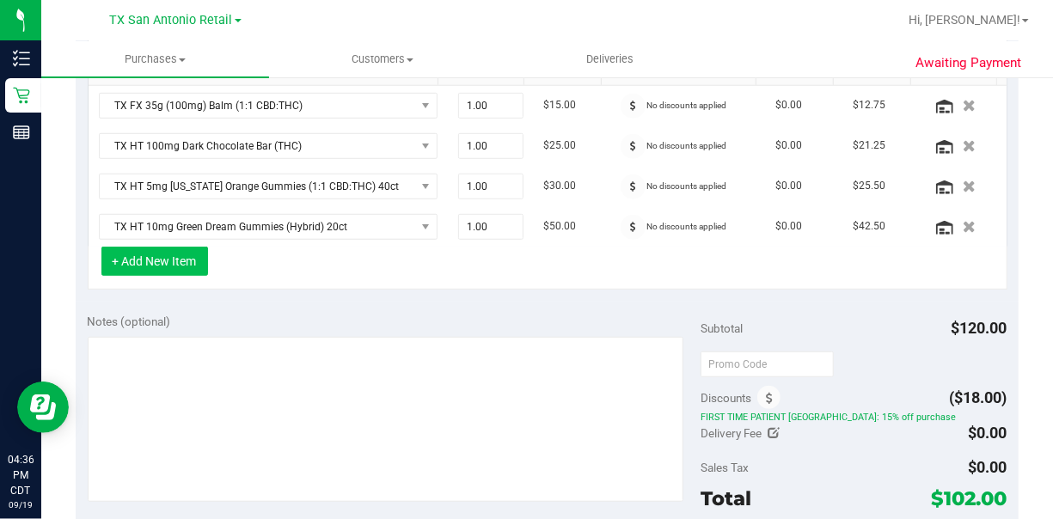
click at [181, 256] on button "+ Add New Item" at bounding box center [154, 261] width 107 height 29
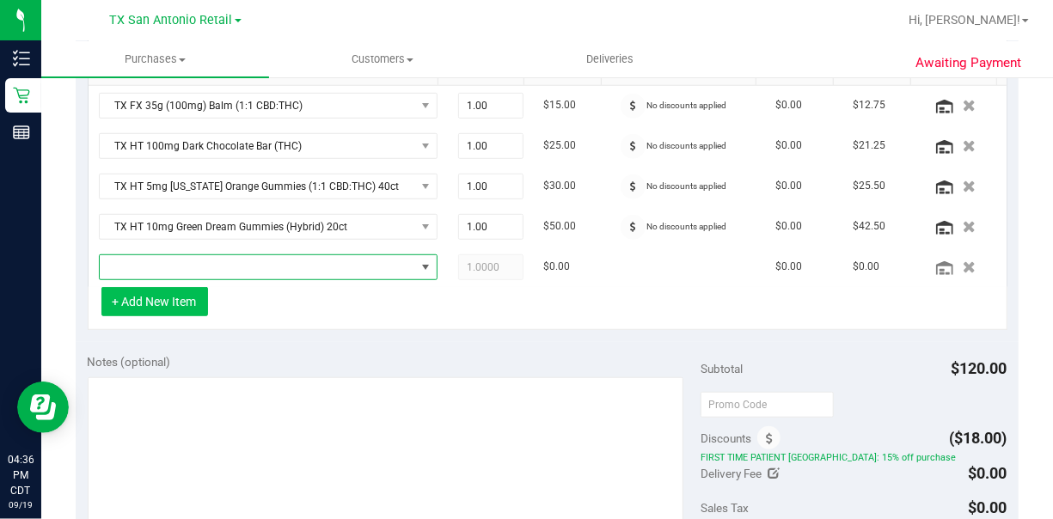
click at [181, 256] on span "NO DATA FOUND" at bounding box center [257, 267] width 315 height 24
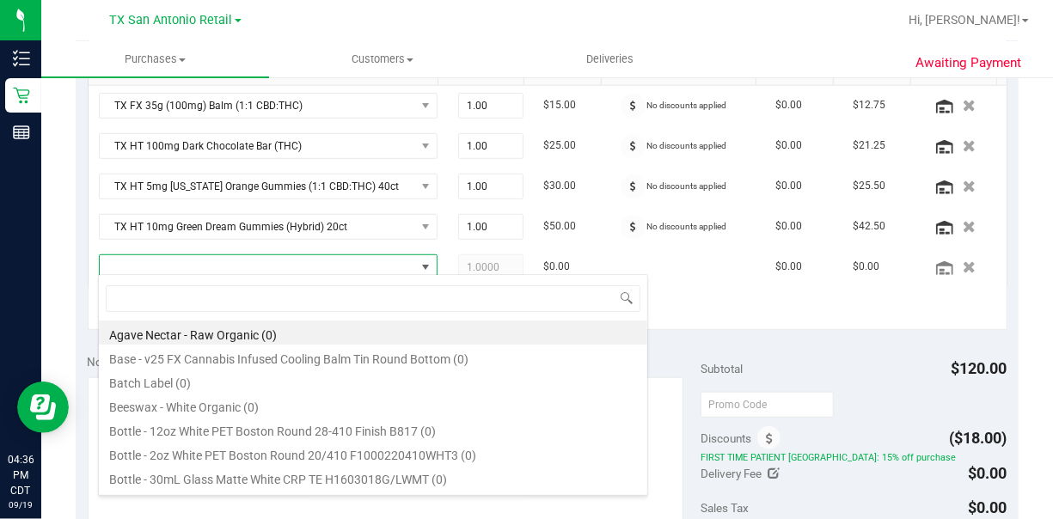
scroll to position [25, 299]
type input "hyb"
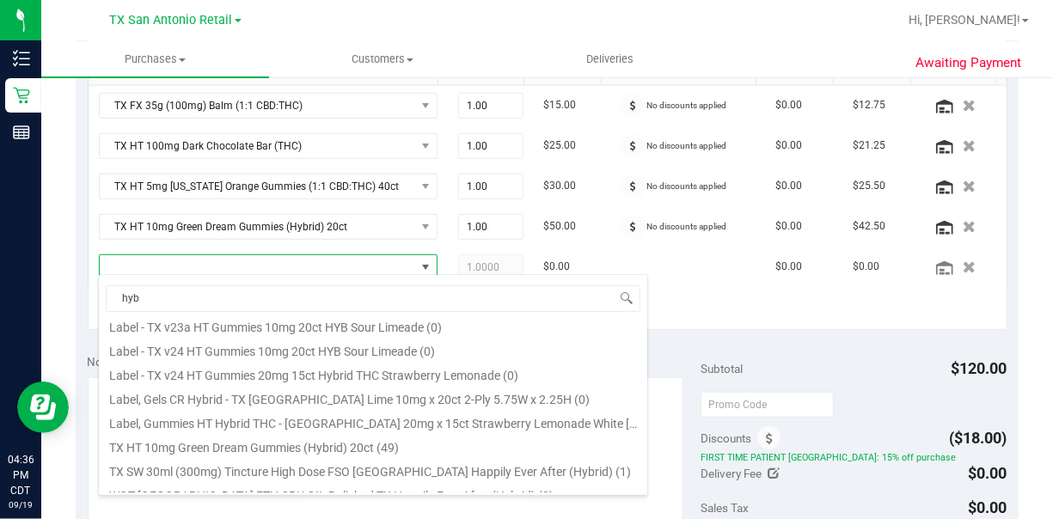
scroll to position [138, 0]
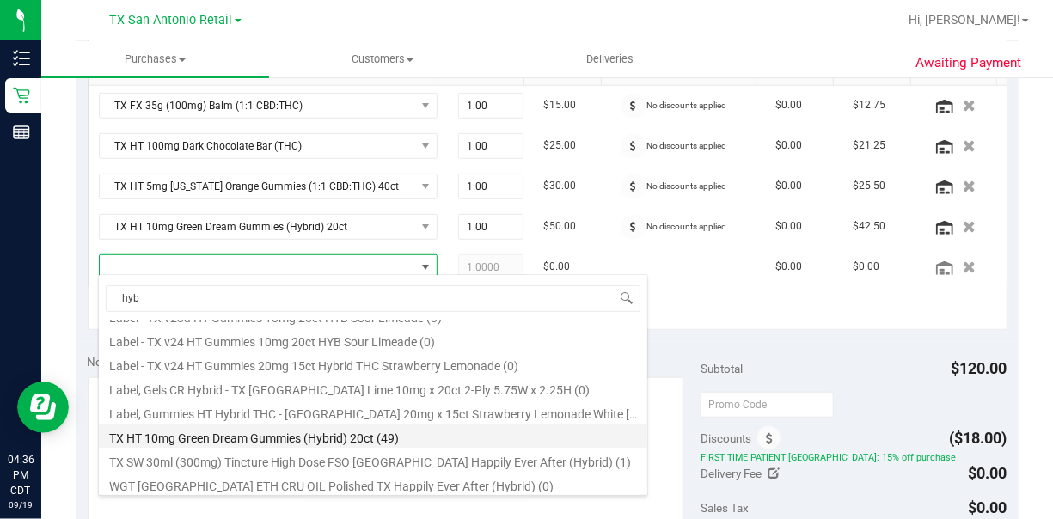
click at [291, 414] on li "TX HT 10mg Green Dream Gummies (Hybrid) 20ct (49)" at bounding box center [373, 436] width 548 height 24
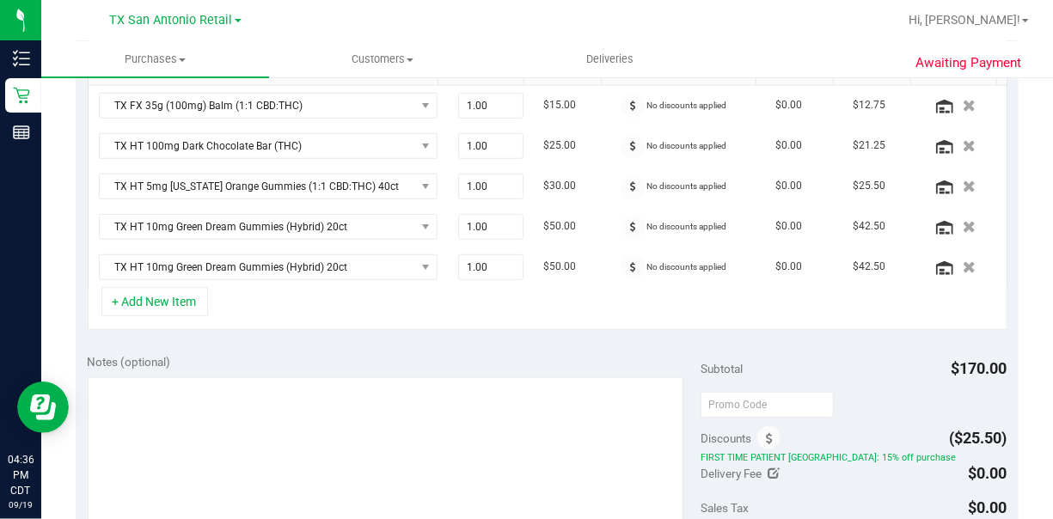
click at [842, 340] on div "Awaiting Payment Back Save Purchase View Profile # 11976459 Created Needs revie…" at bounding box center [547, 357] width 1012 height 1481
click at [842, 303] on div "Awaiting Payment Back Save Purchase View Profile # 11976459 Created Needs revie…" at bounding box center [547, 357] width 1012 height 1481
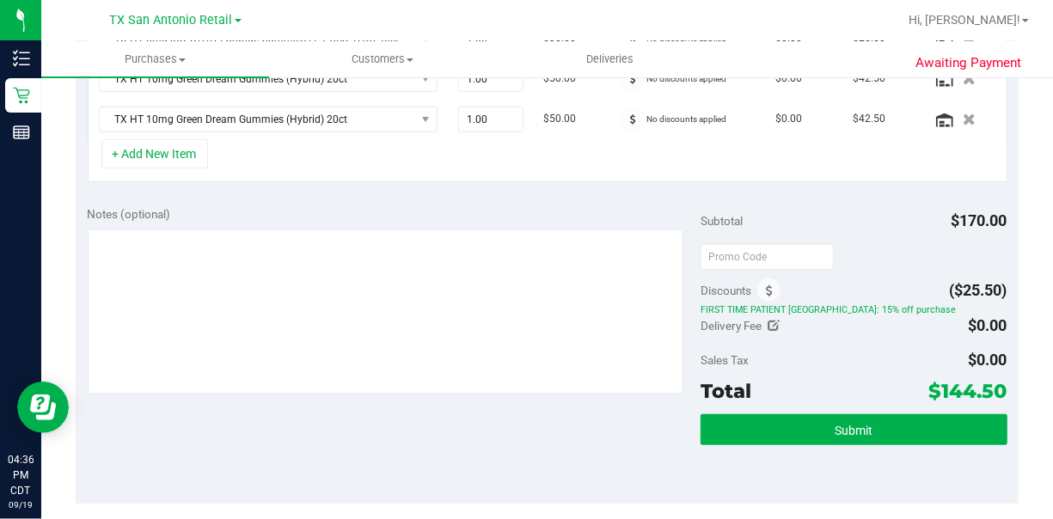
scroll to position [610, 0]
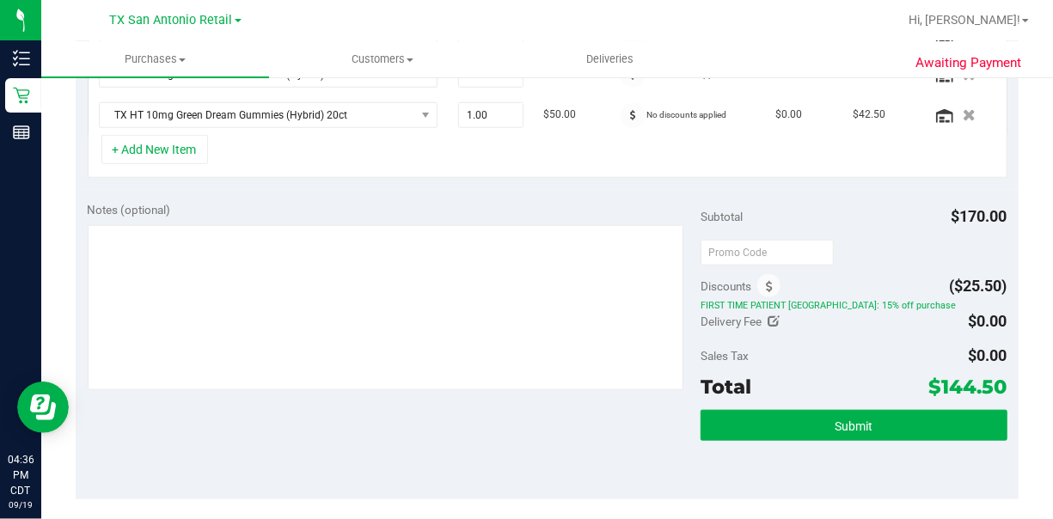
click at [842, 340] on div "Awaiting Payment Back Save Purchase View Profile # 11976459 Created Needs revie…" at bounding box center [547, 205] width 1012 height 1481
click at [842, 294] on div "Awaiting Payment Back Save Purchase View Profile # 11976459 Created Needs revie…" at bounding box center [547, 205] width 1012 height 1481
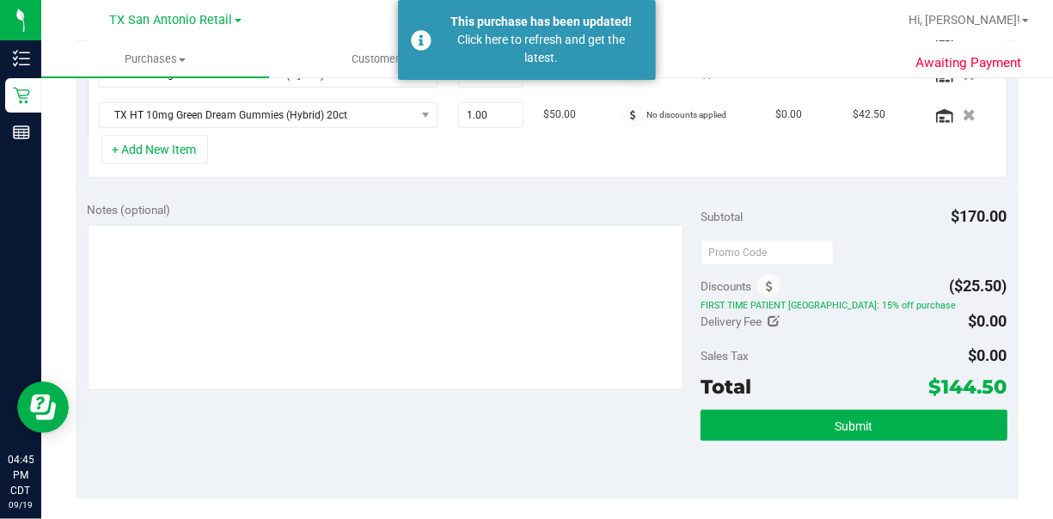
click at [54, 225] on div "Awaiting Payment Back Save Purchase View Profile # 11976459 Created Needs revie…" at bounding box center [547, 205] width 1012 height 1481
click at [842, 178] on div "Awaiting Payment Back Save Purchase View Profile # 11976459 Created Needs revie…" at bounding box center [547, 205] width 1012 height 1481
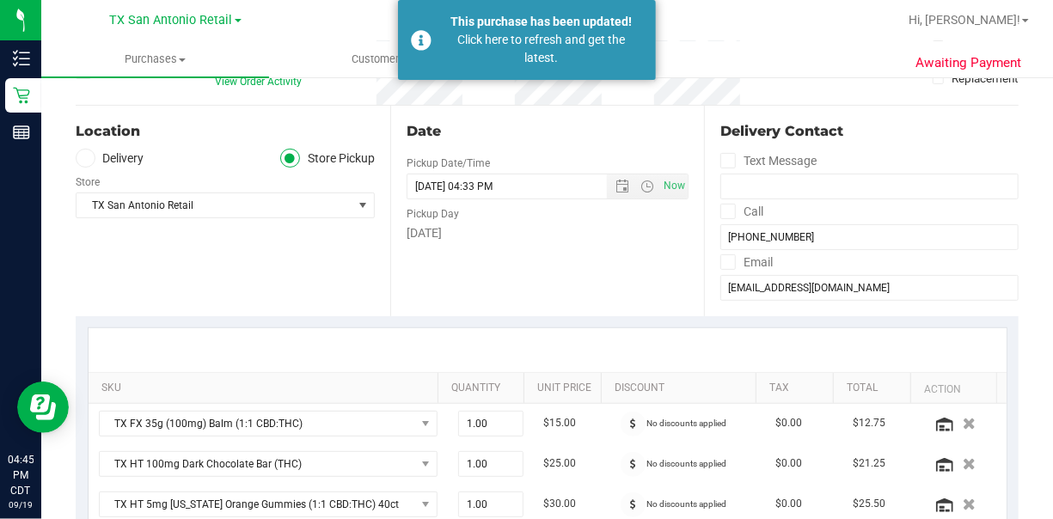
scroll to position [0, 0]
